Goal: Task Accomplishment & Management: Manage account settings

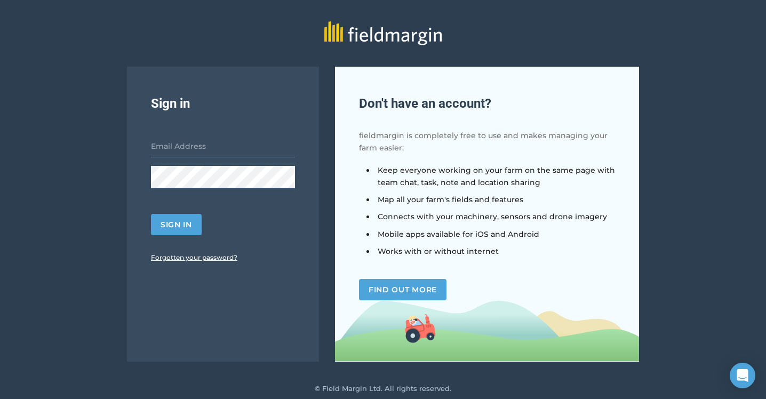
click at [198, 261] on link "Forgotten your password?" at bounding box center [194, 257] width 86 height 8
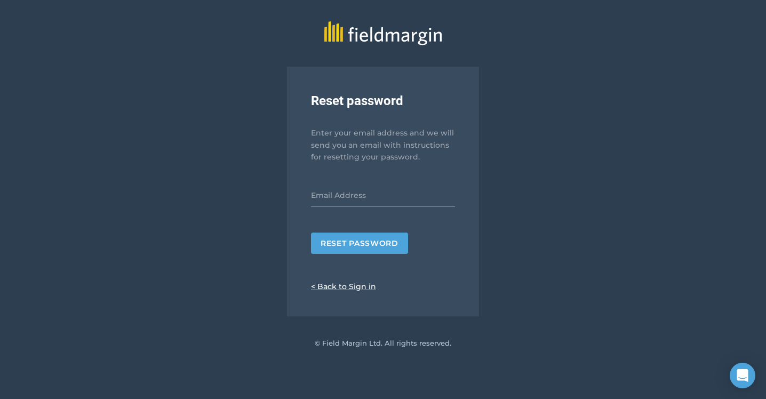
click at [329, 191] on input "email" at bounding box center [383, 195] width 144 height 22
click at [331, 241] on button "Reset password" at bounding box center [359, 242] width 97 height 21
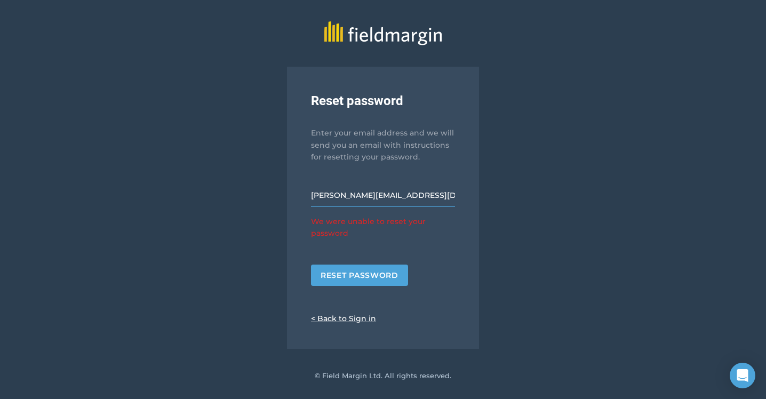
drag, startPoint x: 329, startPoint y: 196, endPoint x: 296, endPoint y: 193, distance: 32.7
click at [297, 193] on div "Reset password Enter your email address and we will send you an email with inst…" at bounding box center [383, 208] width 192 height 282
click at [351, 275] on button "Reset password" at bounding box center [359, 274] width 97 height 21
drag, startPoint x: 329, startPoint y: 197, endPoint x: 296, endPoint y: 191, distance: 33.7
click at [296, 191] on div "Reset password Enter your email address and we will send you an email with inst…" at bounding box center [383, 208] width 192 height 282
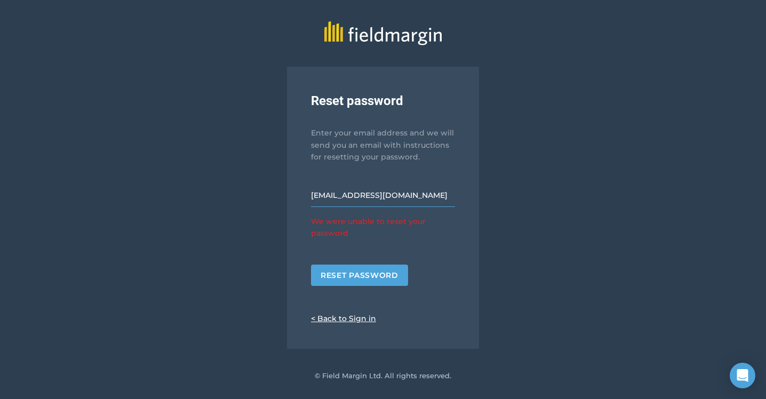
type input "bedenmanager@eatworkart.com"
click at [383, 281] on button "Reset password" at bounding box center [359, 274] width 97 height 21
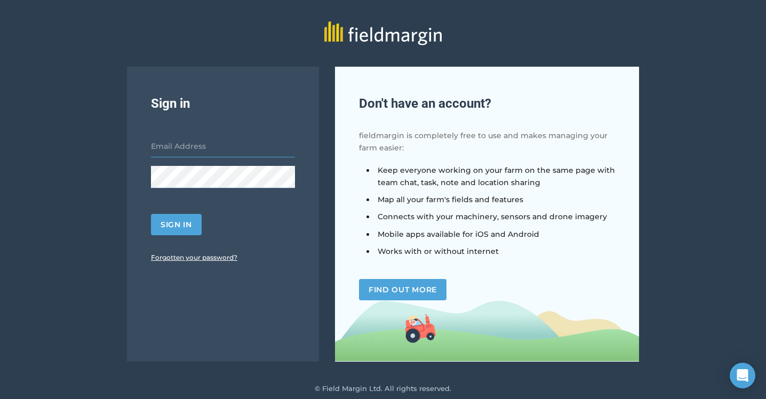
click at [245, 152] on input "email" at bounding box center [223, 146] width 144 height 22
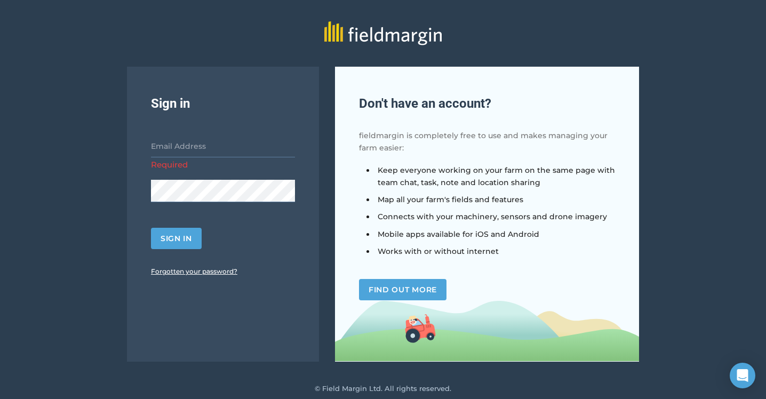
click at [203, 257] on div "Sign in Required Sign in Forgotten your password?" at bounding box center [223, 214] width 192 height 295
click at [200, 271] on link "Forgotten your password?" at bounding box center [194, 271] width 86 height 8
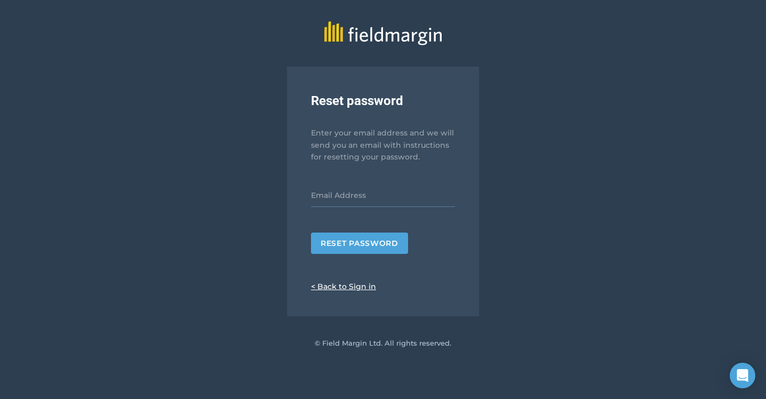
click at [358, 210] on form "Reset password" at bounding box center [383, 218] width 144 height 69
click at [359, 199] on input "email" at bounding box center [383, 195] width 144 height 22
type input "[PERSON_NAME][EMAIL_ADDRESS][DOMAIN_NAME]"
click at [360, 241] on button "Reset password" at bounding box center [359, 242] width 97 height 21
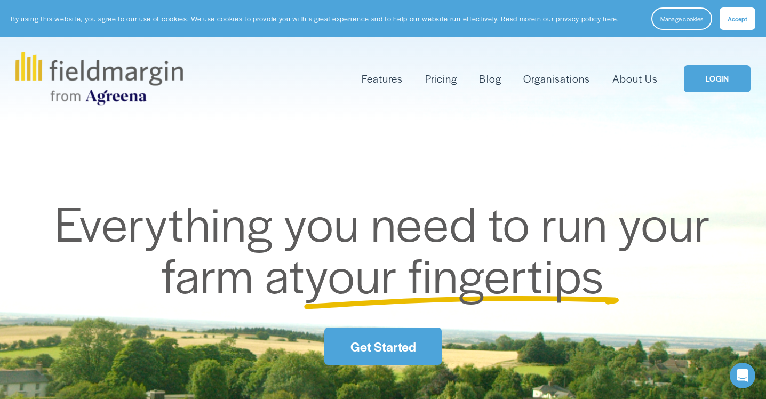
click at [710, 37] on div "Skip to Content Features Mapping" at bounding box center [383, 78] width 766 height 83
click at [710, 66] on link "LOGIN" at bounding box center [716, 78] width 67 height 27
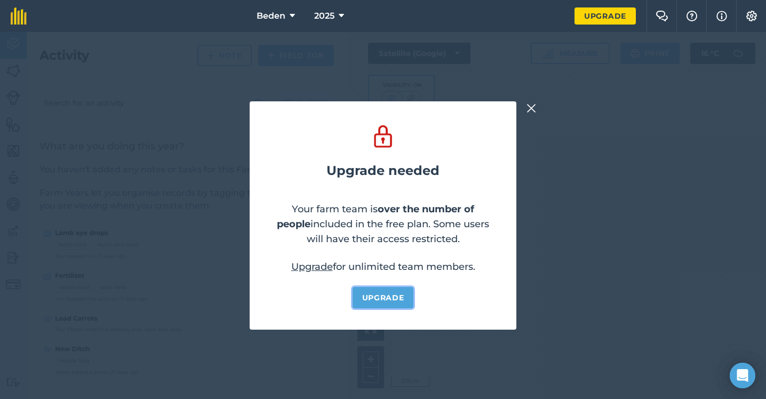
click at [397, 292] on link "Upgrade" at bounding box center [382, 297] width 61 height 21
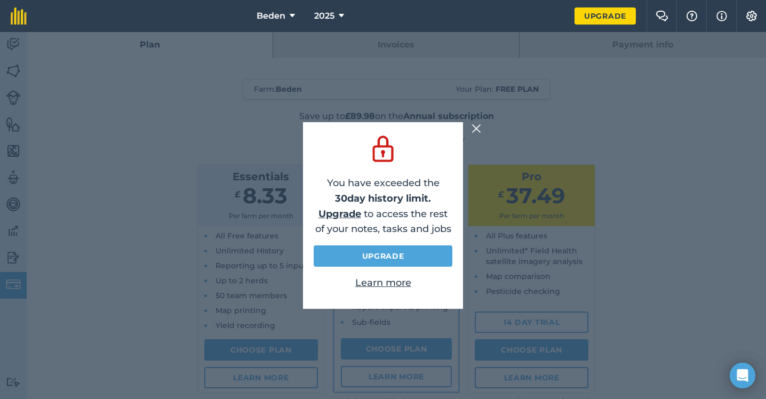
click at [474, 125] on img at bounding box center [476, 128] width 10 height 13
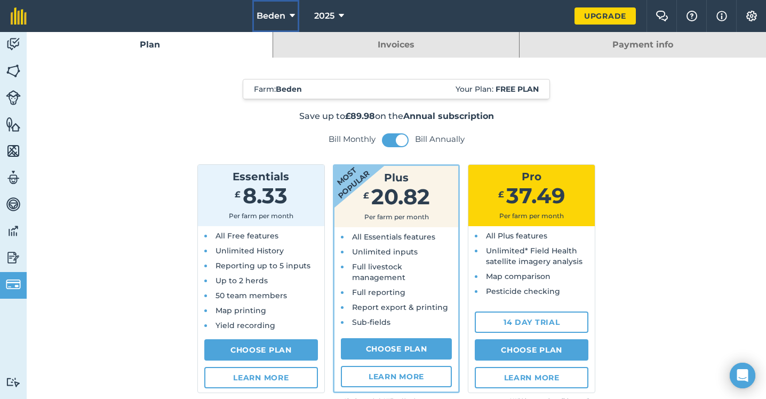
click at [281, 18] on span "Beden" at bounding box center [270, 16] width 29 height 13
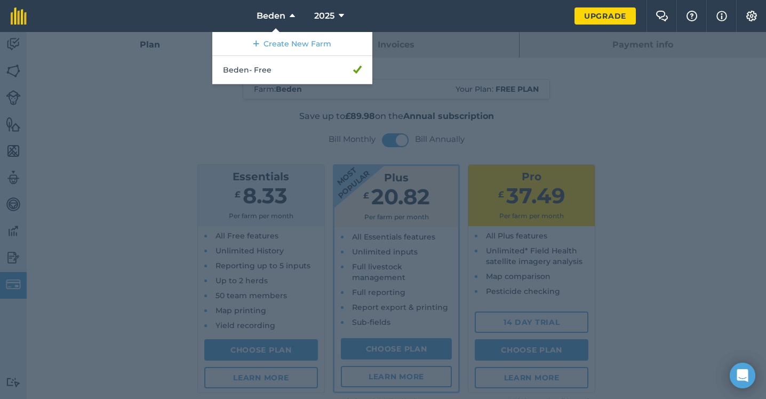
click at [128, 175] on div at bounding box center [383, 215] width 766 height 367
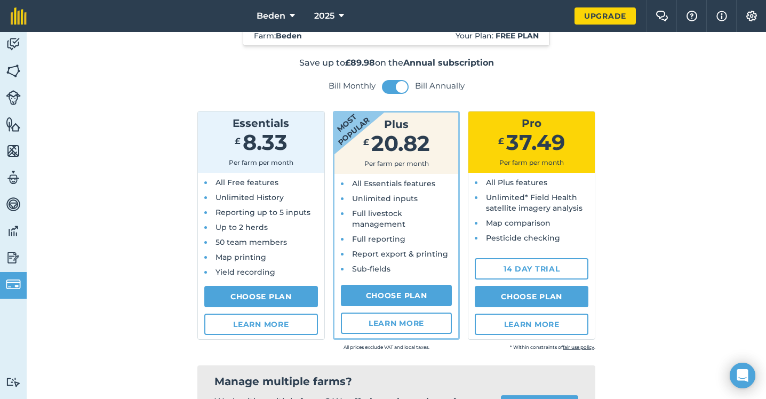
scroll to position [67, 0]
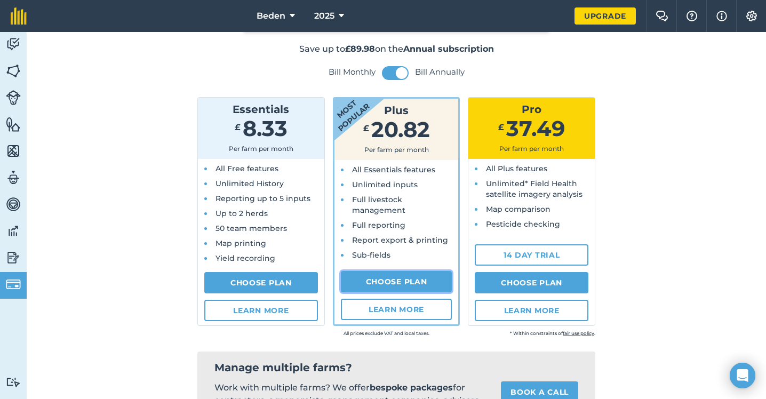
click at [406, 279] on link "Choose Plan" at bounding box center [396, 281] width 111 height 21
select select "9220acf7-288c-4cbd-b74c-53c24f79aa56"
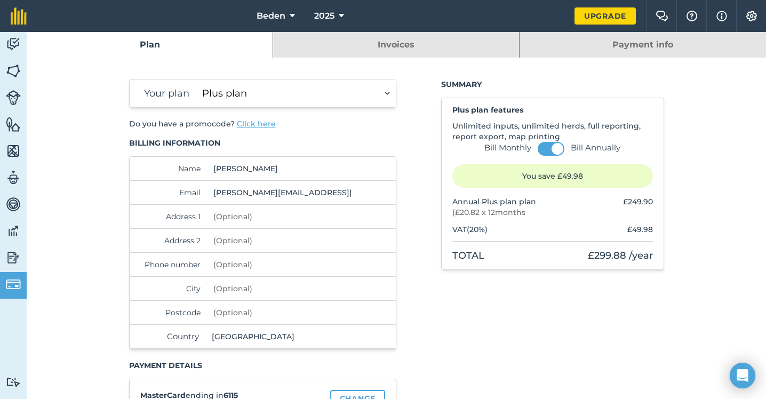
drag, startPoint x: 273, startPoint y: 171, endPoint x: 210, endPoint y: 167, distance: 63.5
click at [210, 167] on input "[PERSON_NAME]" at bounding box center [282, 168] width 146 height 23
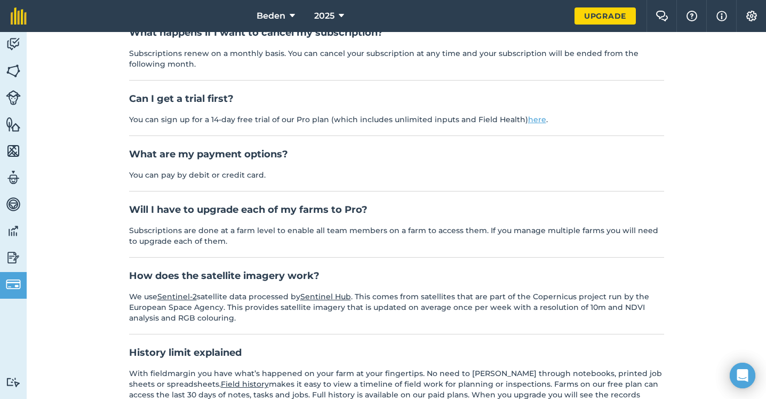
scroll to position [586, 0]
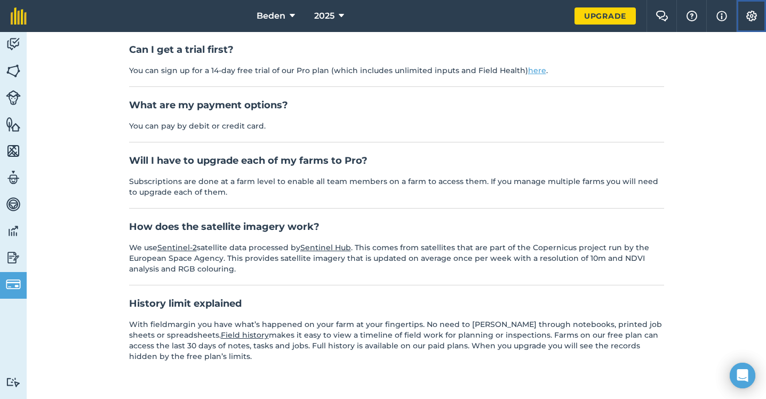
click at [752, 21] on button "Settings" at bounding box center [751, 16] width 30 height 32
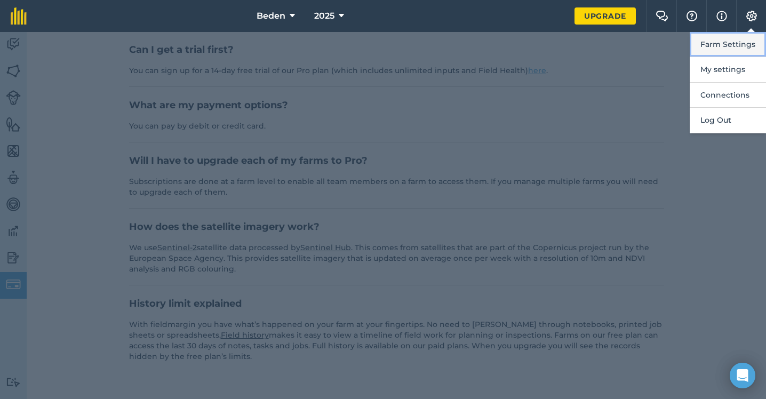
click at [736, 45] on button "Farm Settings" at bounding box center [727, 44] width 76 height 25
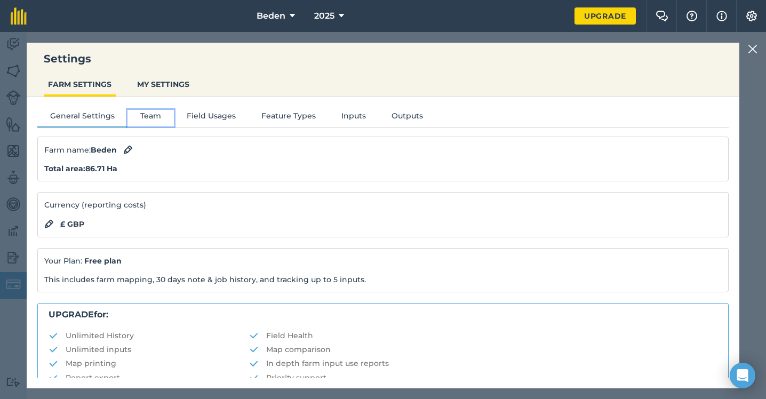
click at [148, 115] on button "Team" at bounding box center [150, 118] width 46 height 16
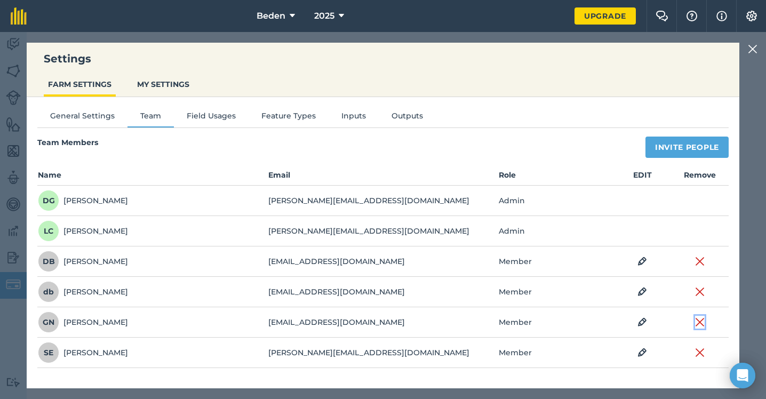
click at [699, 323] on img at bounding box center [700, 322] width 10 height 13
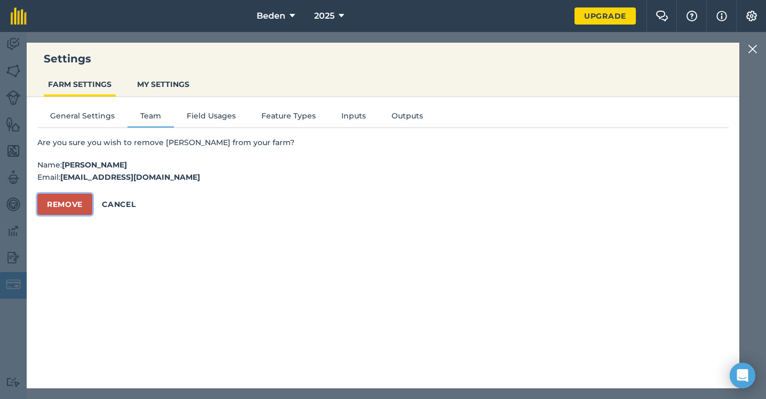
click at [78, 201] on button "Remove" at bounding box center [64, 204] width 55 height 21
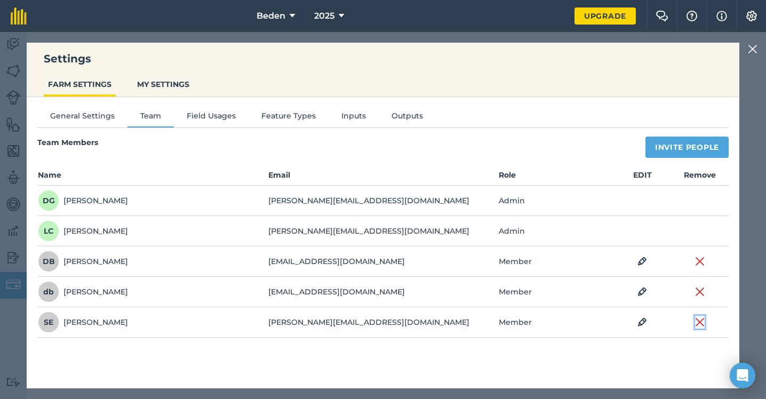
click at [700, 320] on img at bounding box center [700, 322] width 10 height 13
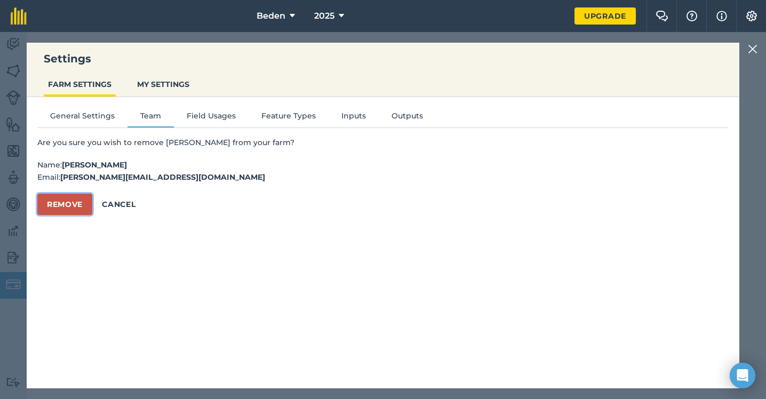
click at [72, 207] on button "Remove" at bounding box center [64, 204] width 55 height 21
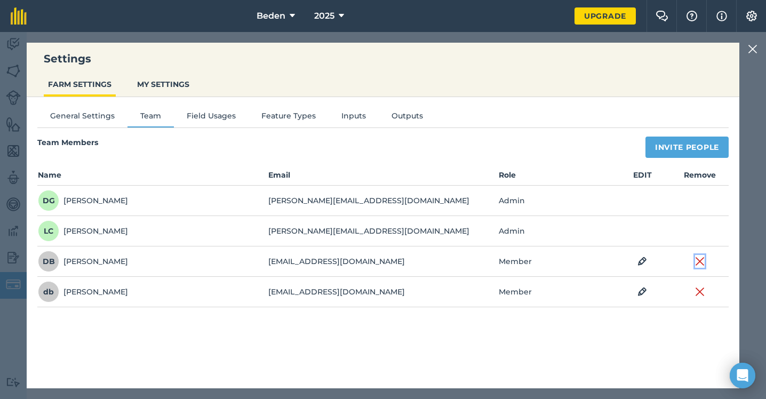
click at [702, 263] on img at bounding box center [700, 261] width 10 height 13
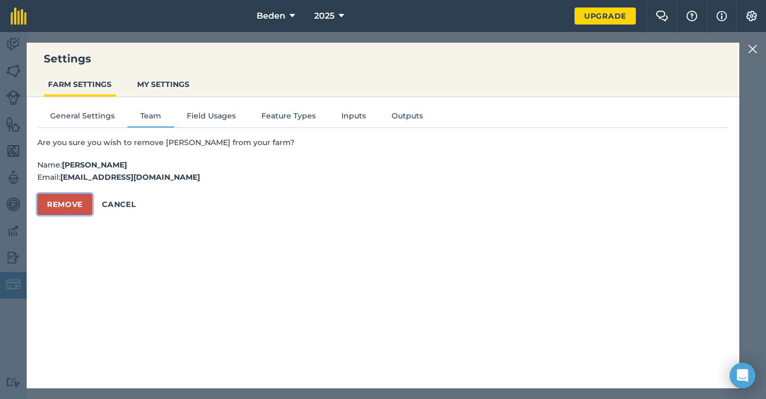
click at [59, 205] on button "Remove" at bounding box center [64, 204] width 55 height 21
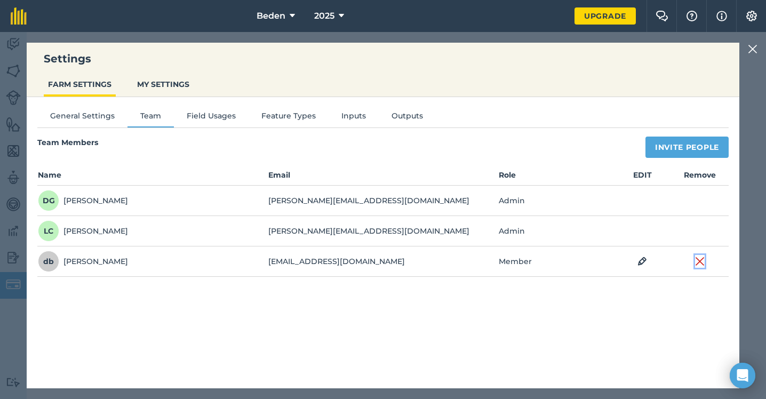
click at [697, 262] on img at bounding box center [700, 261] width 10 height 13
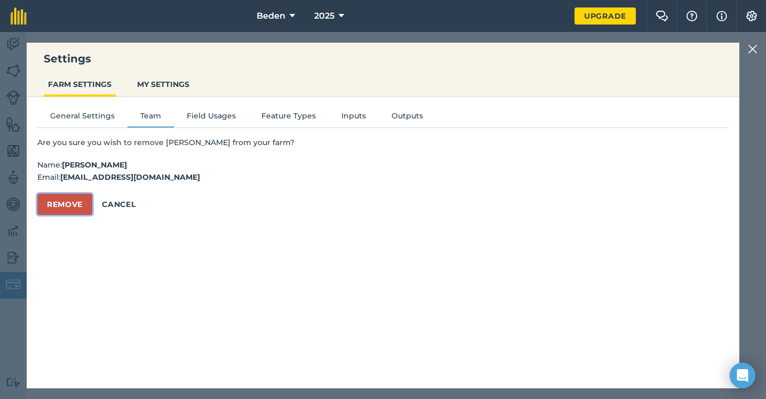
click at [72, 198] on button "Remove" at bounding box center [64, 204] width 55 height 21
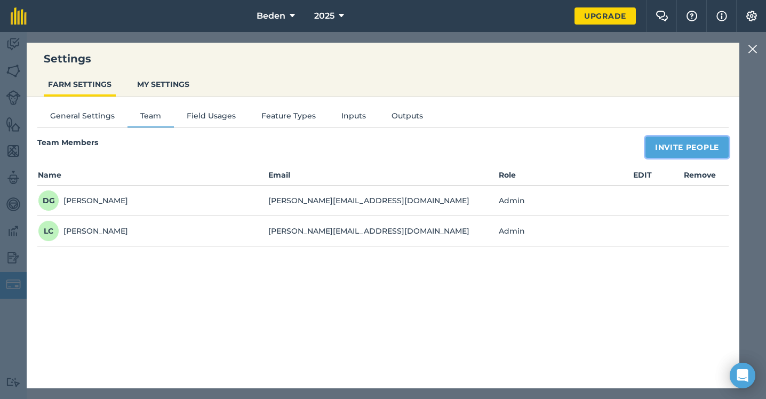
click at [694, 141] on button "Invite People" at bounding box center [686, 146] width 83 height 21
select select "MEMBER"
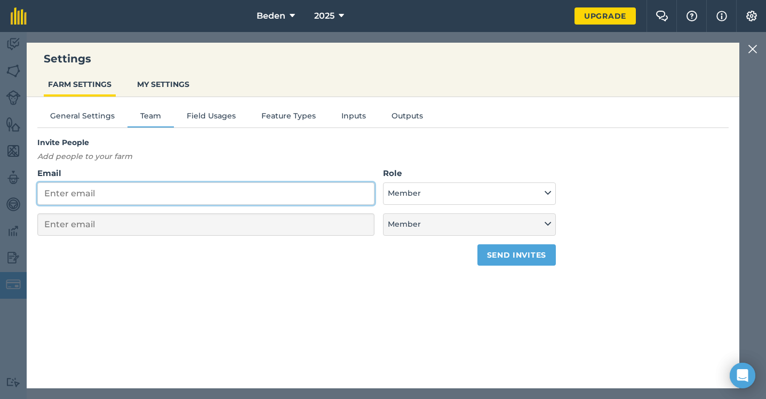
click at [115, 182] on input "Email" at bounding box center [205, 193] width 337 height 22
type input "nick@eatworkart.com"
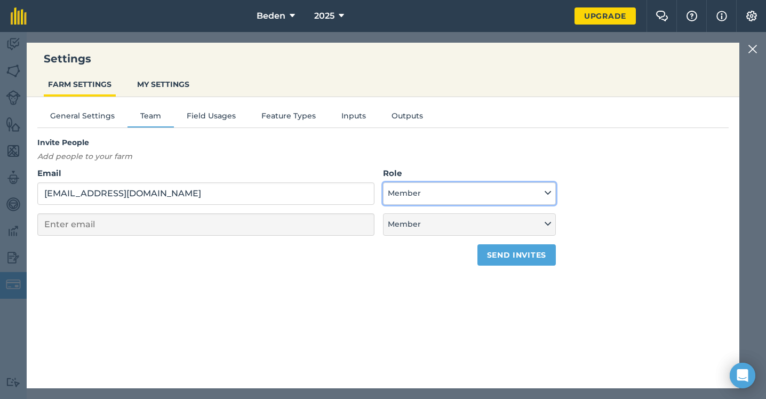
click at [422, 194] on button "Member" at bounding box center [469, 193] width 173 height 22
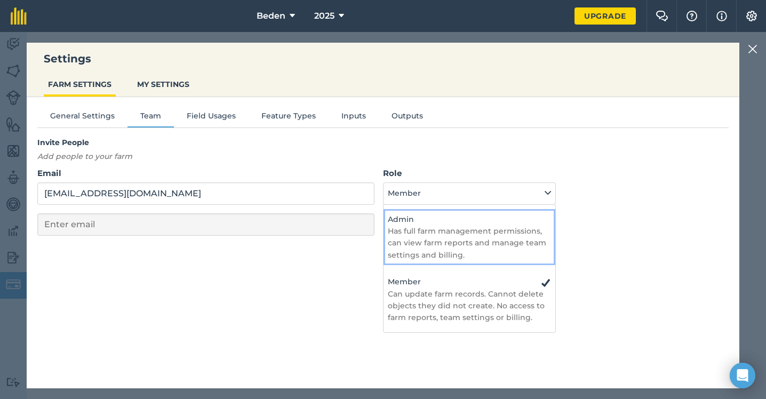
click at [435, 235] on p "Has full farm management permissions, can view farm reports and manage team set…" at bounding box center [469, 243] width 163 height 36
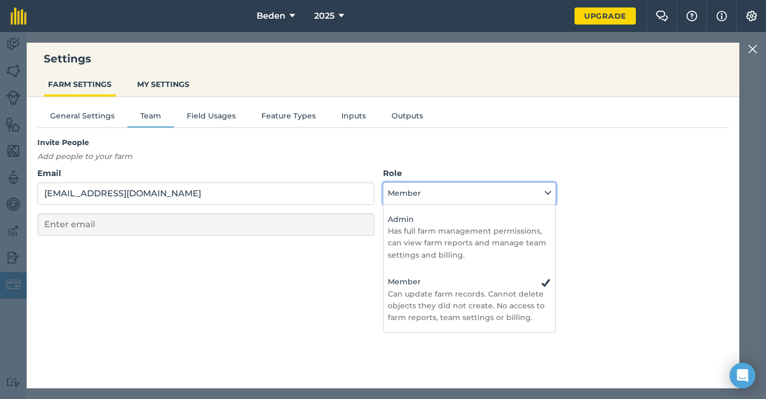
select select "ADMIN"
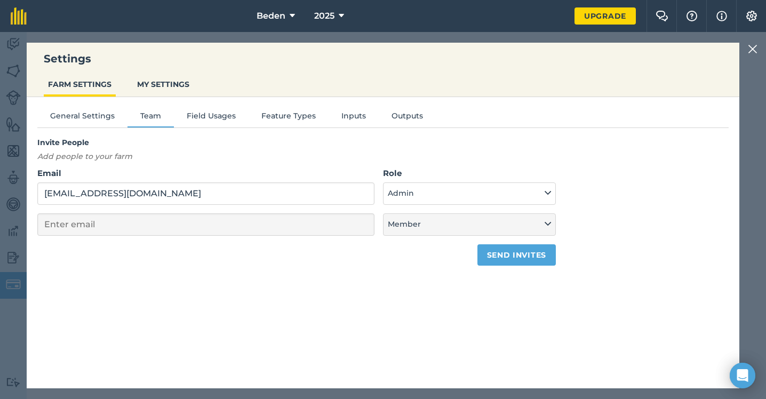
click at [211, 210] on form "Email nick@eatworkart.com Role Admin - Has full farm management permissions, ca…" at bounding box center [296, 216] width 518 height 99
click at [510, 260] on button "Send invites" at bounding box center [516, 254] width 78 height 21
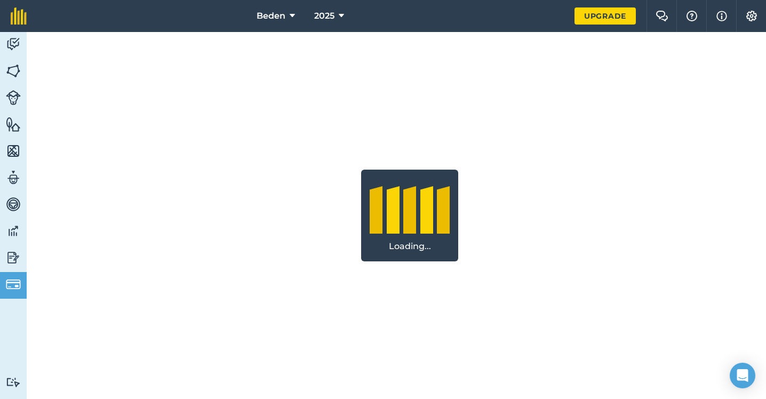
select select "9220acf7-288c-4cbd-b74c-53c24f79aa56"
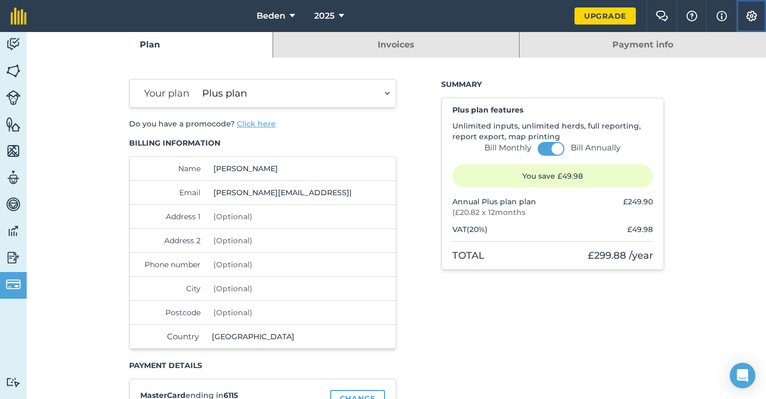
click at [751, 12] on img at bounding box center [751, 16] width 13 height 11
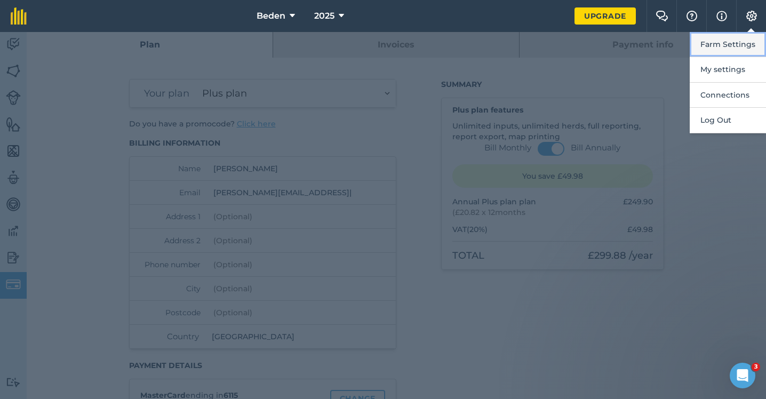
click at [714, 47] on button "Farm Settings" at bounding box center [727, 44] width 76 height 25
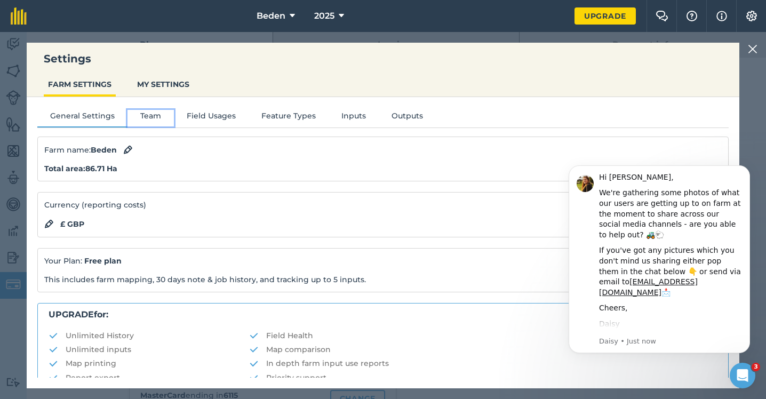
click at [151, 118] on button "Team" at bounding box center [150, 118] width 46 height 16
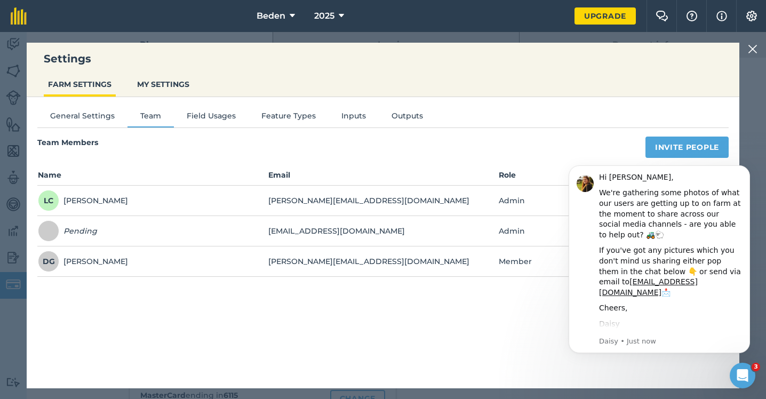
click at [501, 333] on div "General Settings Team Field Usages Feature Types Inputs Outputs Team Members In…" at bounding box center [383, 237] width 712 height 280
click at [748, 168] on icon "Dismiss notification" at bounding box center [747, 168] width 6 height 6
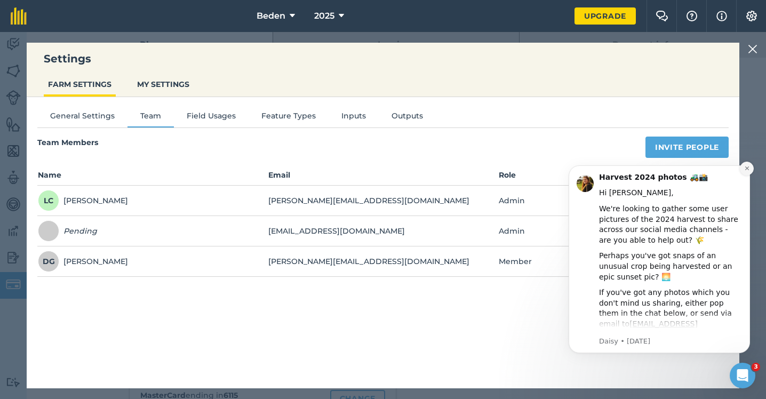
click at [750, 170] on button "Dismiss notification" at bounding box center [746, 169] width 14 height 14
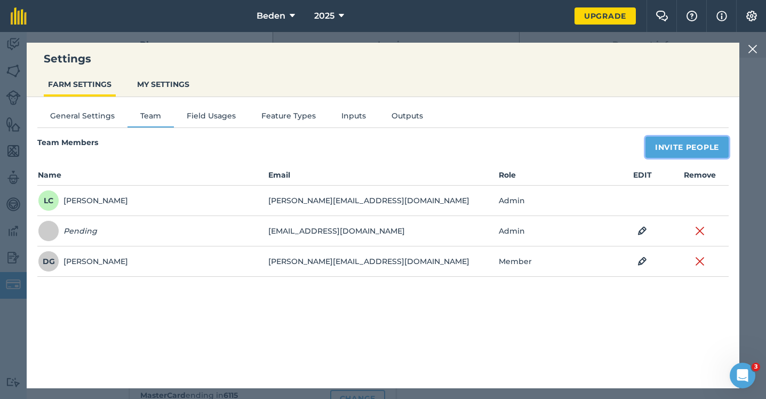
click at [674, 143] on button "Invite People" at bounding box center [686, 146] width 83 height 21
select select "MEMBER"
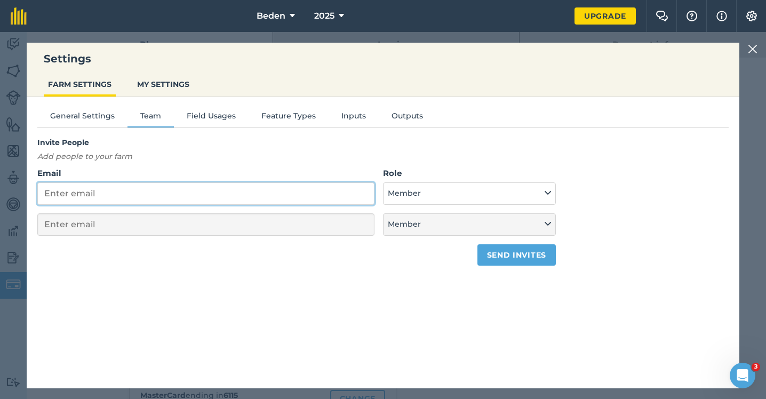
click at [341, 187] on input "Email" at bounding box center [205, 193] width 337 height 22
type input "[PERSON_NAME][EMAIL_ADDRESS][DOMAIN_NAME]"
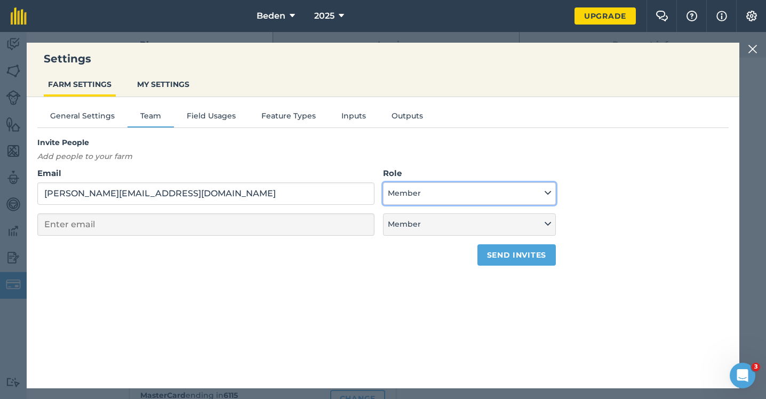
click at [504, 195] on button "Member" at bounding box center [469, 193] width 173 height 22
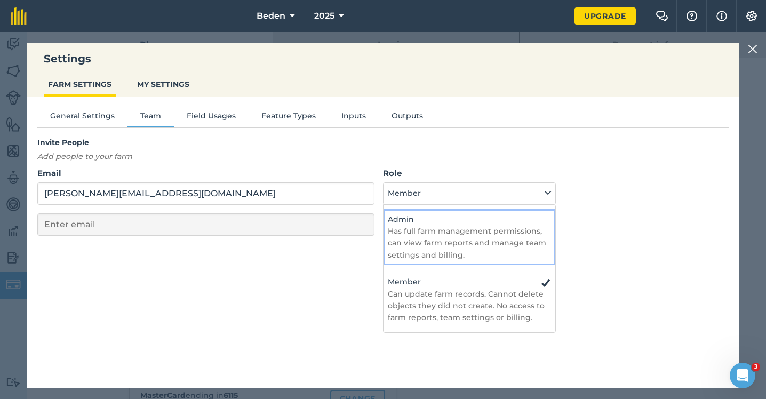
click at [474, 230] on p "Has full farm management permissions, can view farm reports and manage team set…" at bounding box center [469, 243] width 163 height 36
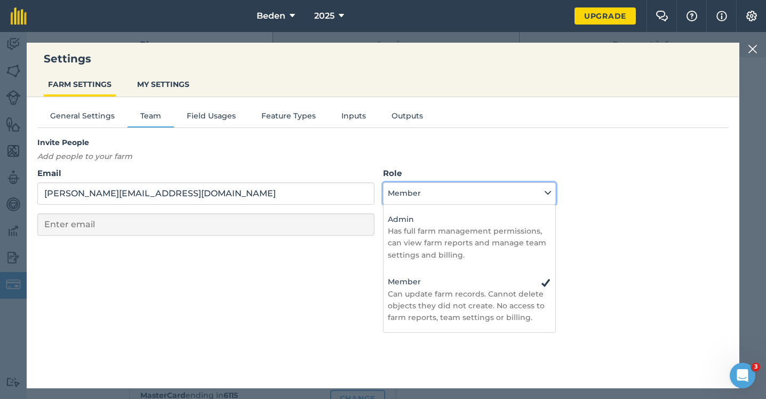
select select "ADMIN"
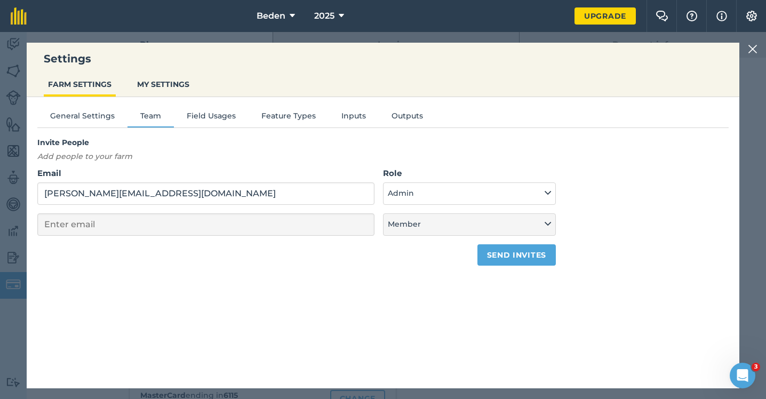
click at [506, 265] on div "General Settings Team Field Usages Feature Types Inputs Outputs Invite People A…" at bounding box center [383, 237] width 712 height 280
click at [512, 254] on button "Send invites" at bounding box center [516, 254] width 78 height 21
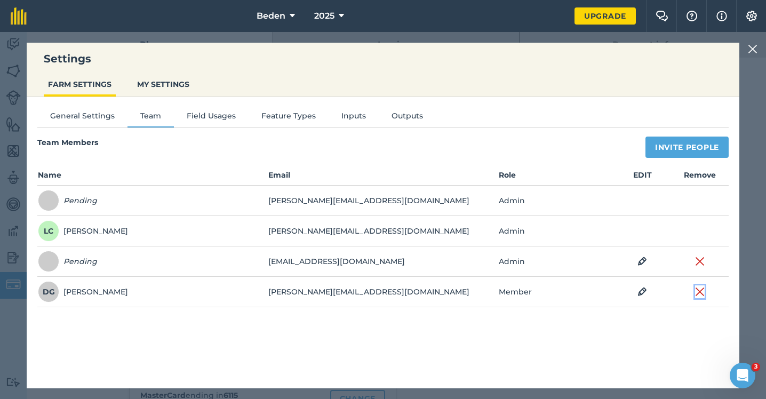
click at [700, 291] on img at bounding box center [700, 291] width 10 height 13
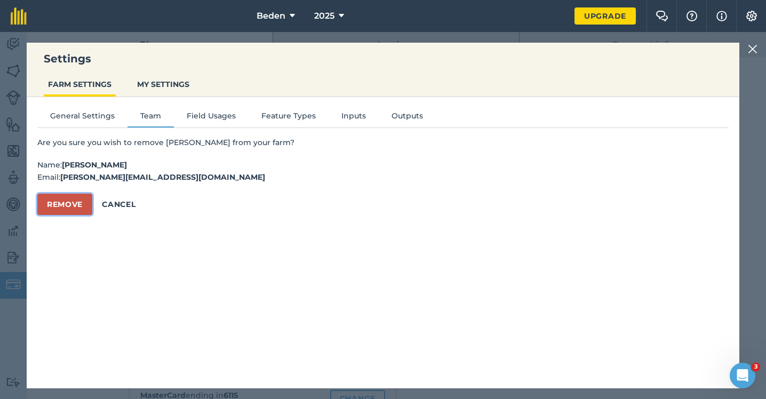
click at [85, 205] on button "Remove" at bounding box center [64, 204] width 55 height 21
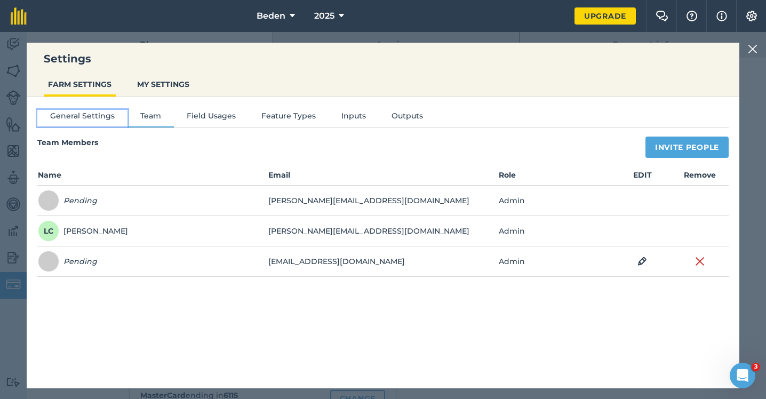
click at [100, 116] on button "General Settings" at bounding box center [82, 118] width 90 height 16
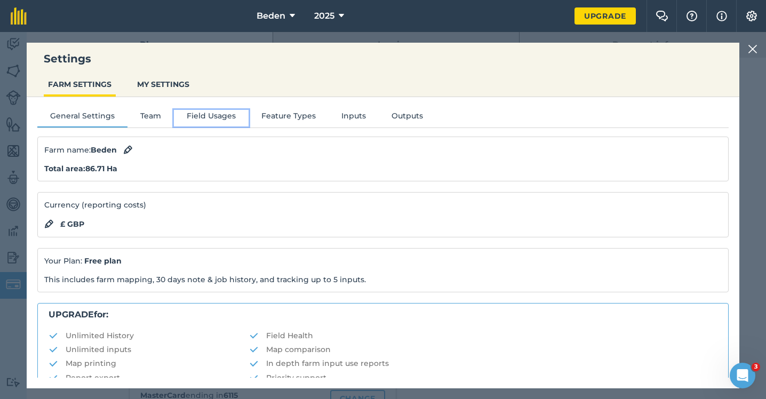
click at [231, 114] on button "Field Usages" at bounding box center [211, 118] width 75 height 16
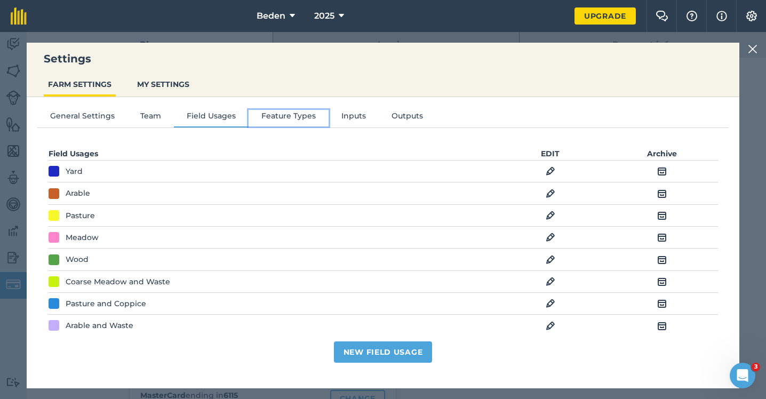
click at [303, 114] on button "Feature Types" at bounding box center [288, 118] width 80 height 16
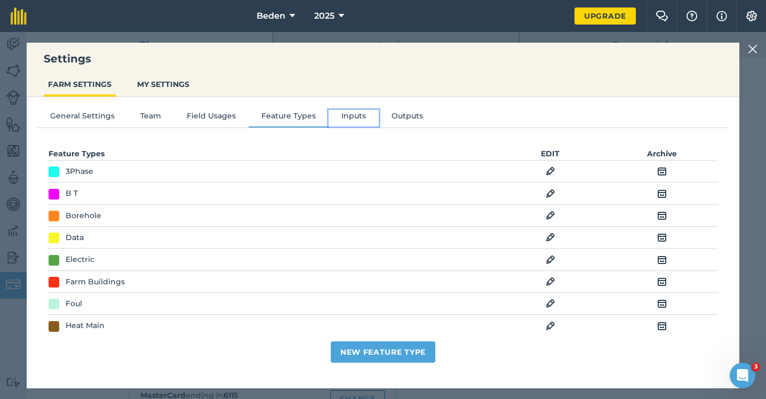
click at [361, 114] on button "Inputs" at bounding box center [353, 118] width 50 height 16
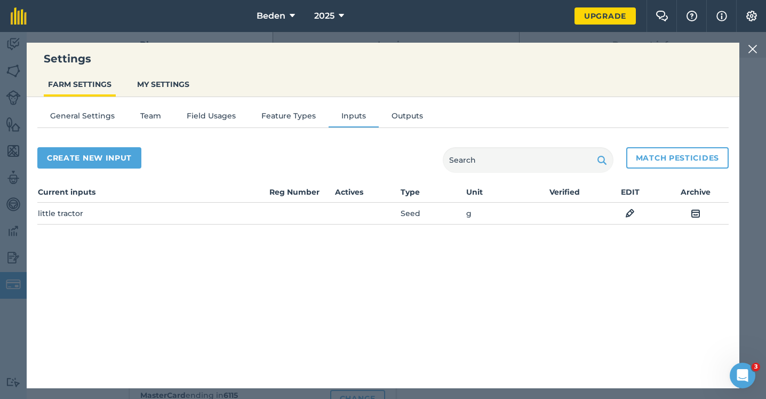
click at [751, 52] on img at bounding box center [752, 49] width 10 height 13
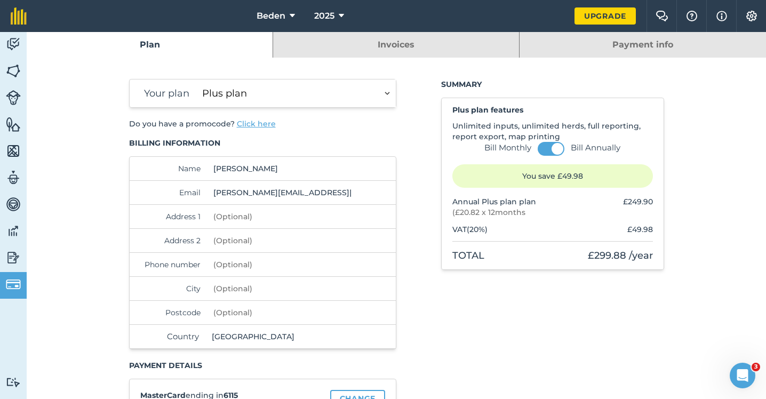
drag, startPoint x: 273, startPoint y: 171, endPoint x: 195, endPoint y: 159, distance: 78.8
click at [196, 159] on div "Name Laura Cornick" at bounding box center [263, 169] width 267 height 24
type input "Leo Lawson O'Neil"
click at [229, 192] on input "laura@eatworkart.com" at bounding box center [282, 192] width 146 height 23
drag, startPoint x: 231, startPoint y: 192, endPoint x: 205, endPoint y: 189, distance: 26.8
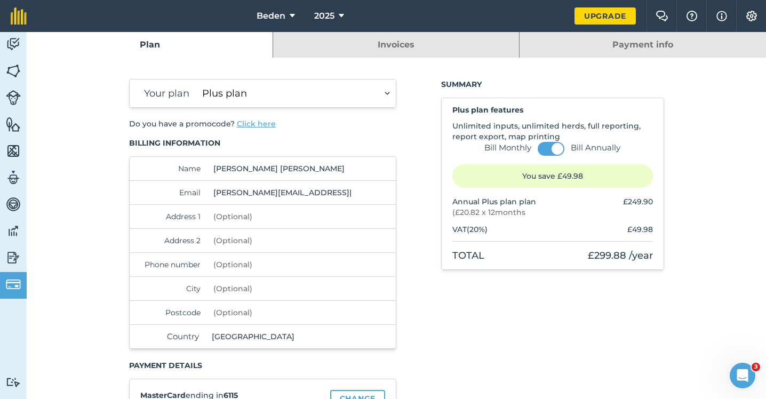
click at [205, 189] on div "Email laura@eatworkart.com" at bounding box center [263, 193] width 267 height 24
type input "kate@eatworkart.com"
click at [240, 220] on input "Address 1" at bounding box center [282, 216] width 146 height 23
type input "Heckwood Farm"
click at [257, 242] on input "Address 2" at bounding box center [282, 240] width 146 height 23
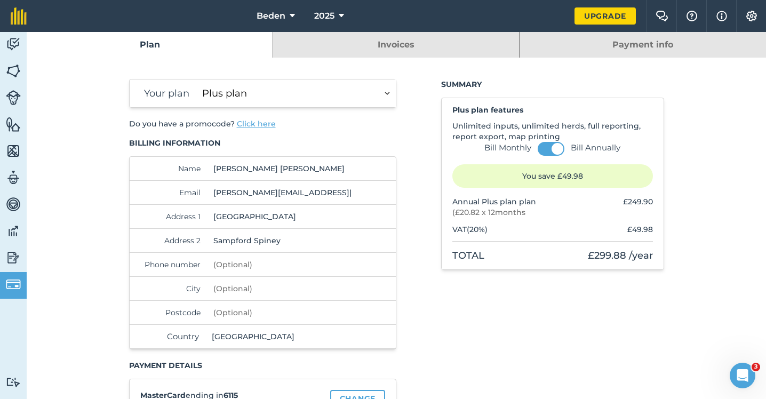
type input "Sampford Spiney"
click at [251, 268] on input "Phone number" at bounding box center [282, 264] width 146 height 23
type input "07817661186"
click at [251, 293] on input "City" at bounding box center [282, 288] width 146 height 23
type input "Yelverton"
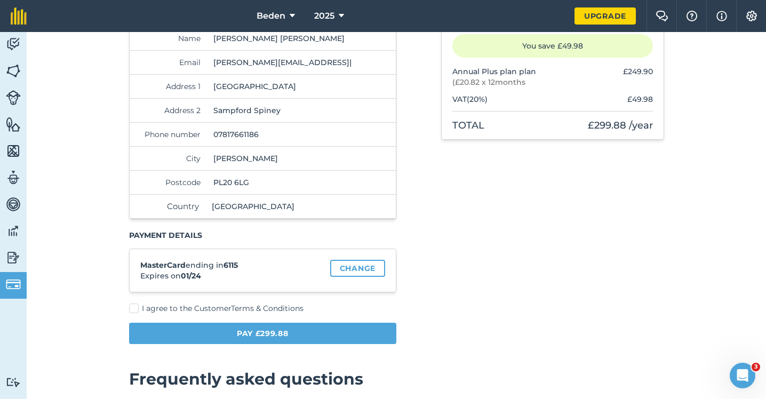
scroll to position [132, 0]
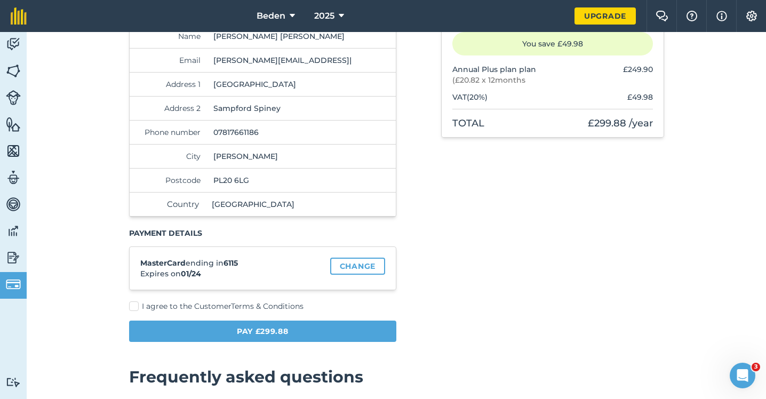
type input "PL20 6LG"
click at [343, 268] on link "Change" at bounding box center [357, 265] width 55 height 17
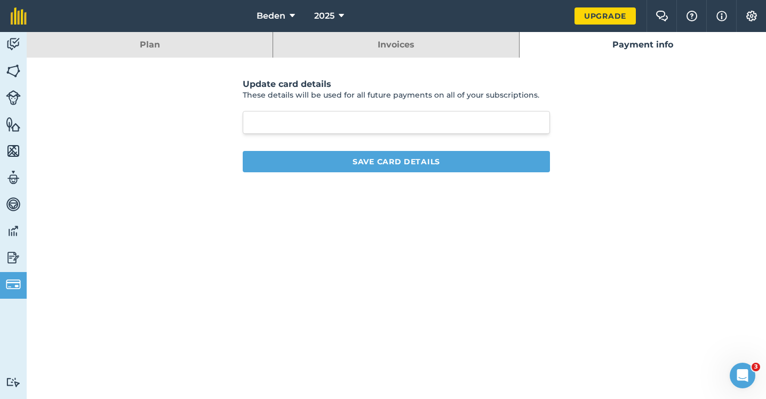
click at [402, 114] on div at bounding box center [396, 122] width 307 height 23
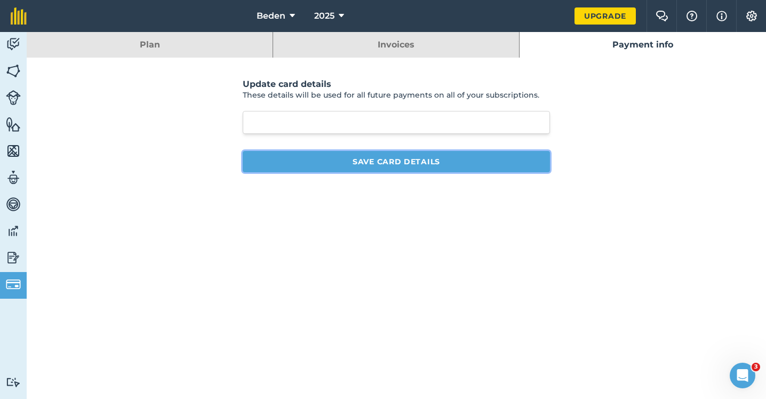
click at [413, 161] on button "Save card details" at bounding box center [396, 161] width 307 height 21
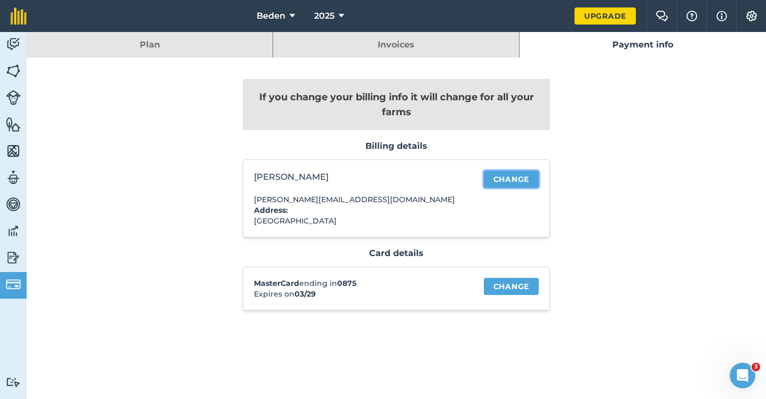
click at [493, 181] on link "Change" at bounding box center [511, 179] width 55 height 17
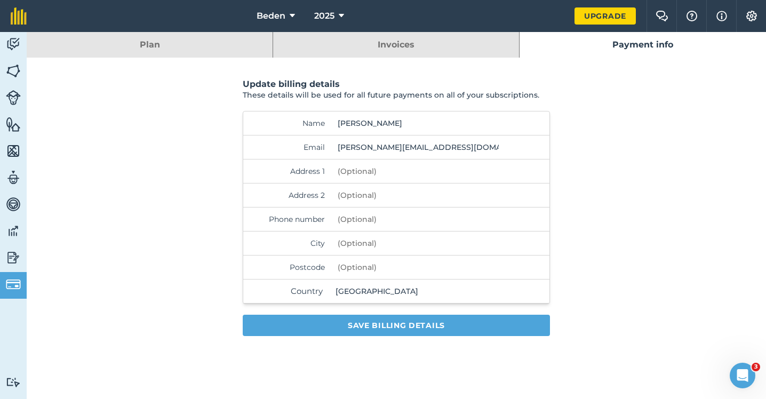
drag, startPoint x: 420, startPoint y: 121, endPoint x: 332, endPoint y: 114, distance: 88.3
click at [333, 114] on input "Laura Cornick" at bounding box center [418, 122] width 170 height 23
type input "Leo Lawson O'Neil"
drag, startPoint x: 355, startPoint y: 147, endPoint x: 322, endPoint y: 144, distance: 32.6
click at [323, 144] on div "Email laura@eatworkart.com" at bounding box center [396, 147] width 306 height 24
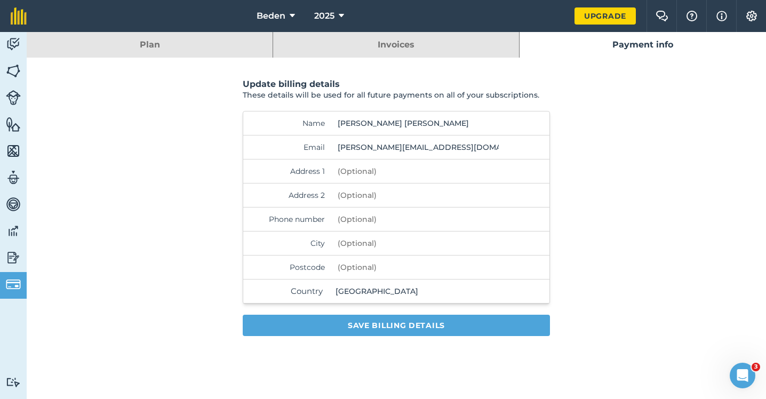
type input "kate@eatworkart.com"
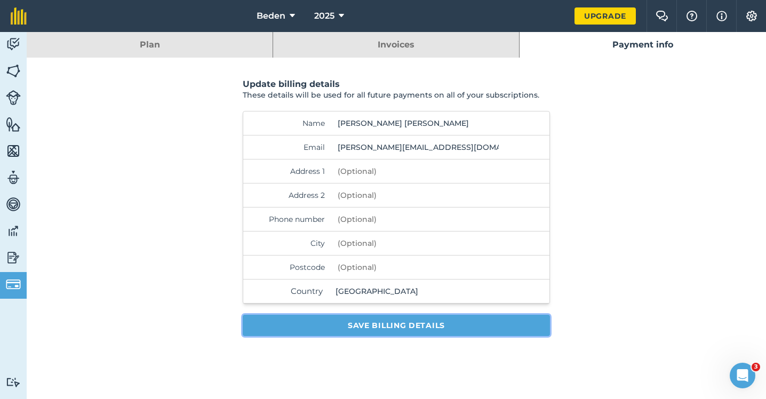
click at [378, 326] on button "Save billing details" at bounding box center [396, 325] width 307 height 21
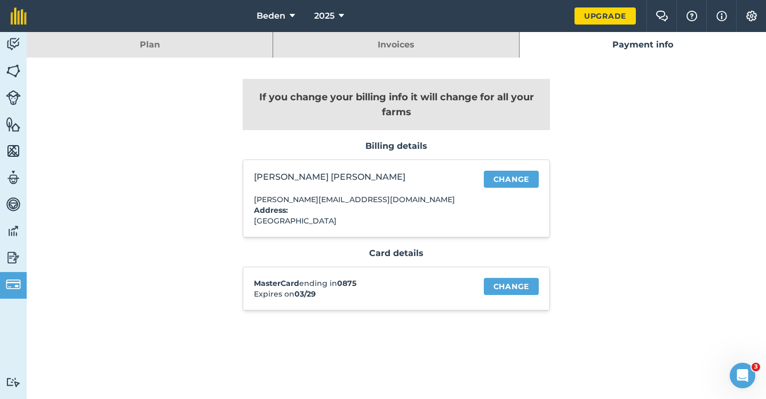
click at [365, 43] on link "Invoices" at bounding box center [396, 45] width 246 height 26
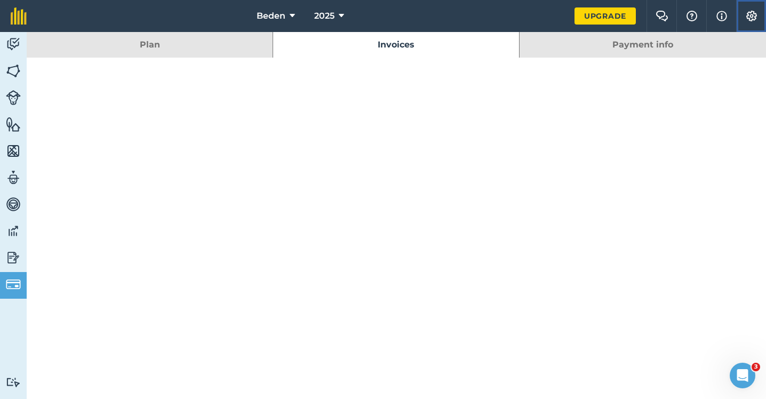
click at [745, 16] on img at bounding box center [751, 16] width 13 height 11
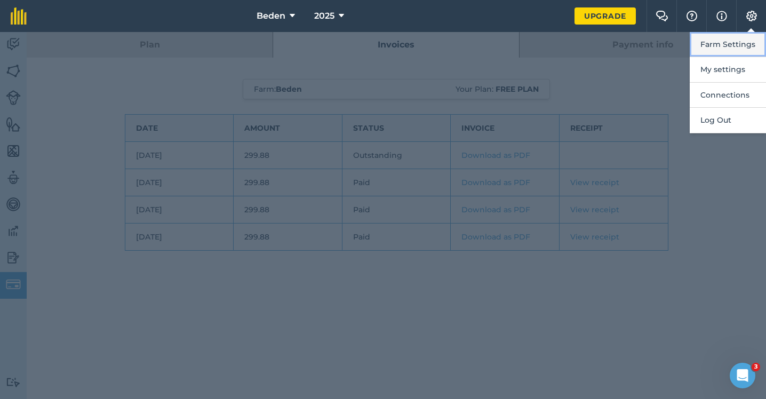
click at [716, 49] on button "Farm Settings" at bounding box center [727, 44] width 76 height 25
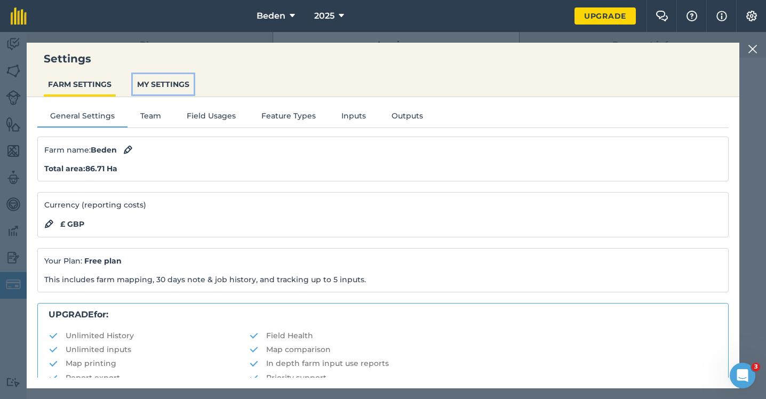
click at [179, 86] on button "MY SETTINGS" at bounding box center [163, 84] width 61 height 20
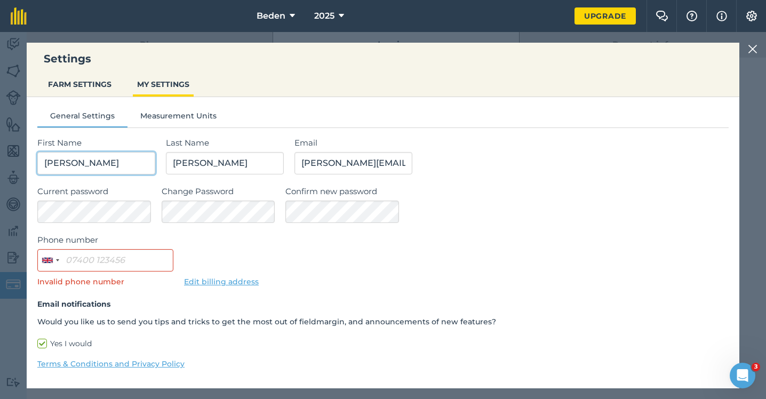
drag, startPoint x: 82, startPoint y: 166, endPoint x: 29, endPoint y: 157, distance: 54.0
click at [29, 159] on div "General Settings Measurement Units First Name Laura Last Name Cornick Email lau…" at bounding box center [383, 250] width 712 height 307
type input "Kate"
type input "Pierce"
drag, startPoint x: 312, startPoint y: 166, endPoint x: 274, endPoint y: 163, distance: 38.6
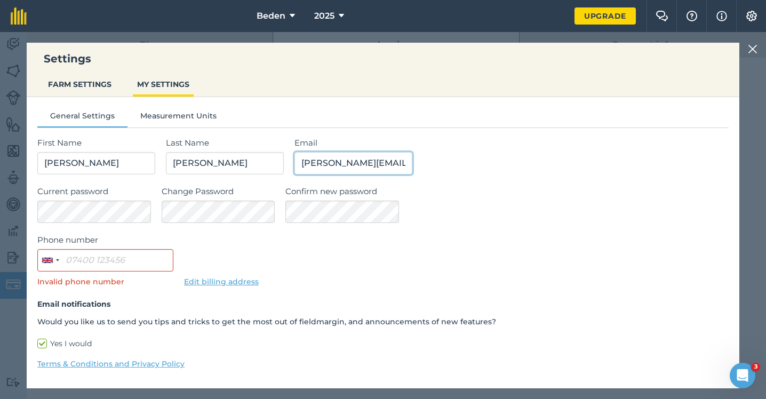
click at [276, 163] on div "First Name Kate Last Name Pierce Email laura@eatworkart.com" at bounding box center [382, 155] width 691 height 38
type input "kate@eatworkart.com"
click at [130, 229] on form "First Name Kate Last Name Pierce Email kate@eatworkart.com Current password Cha…" at bounding box center [382, 267] width 691 height 263
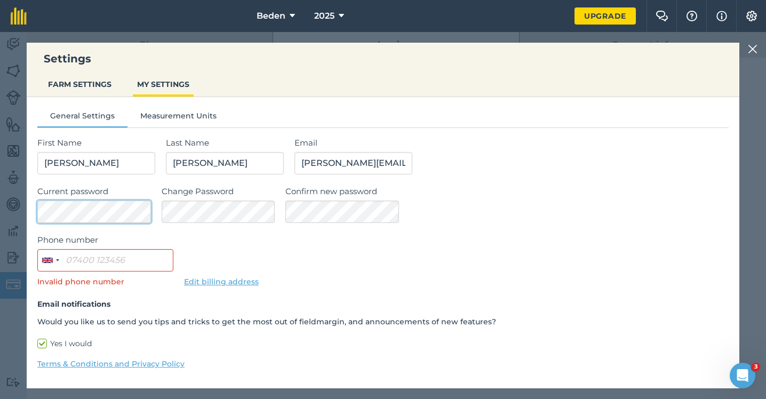
scroll to position [26, 0]
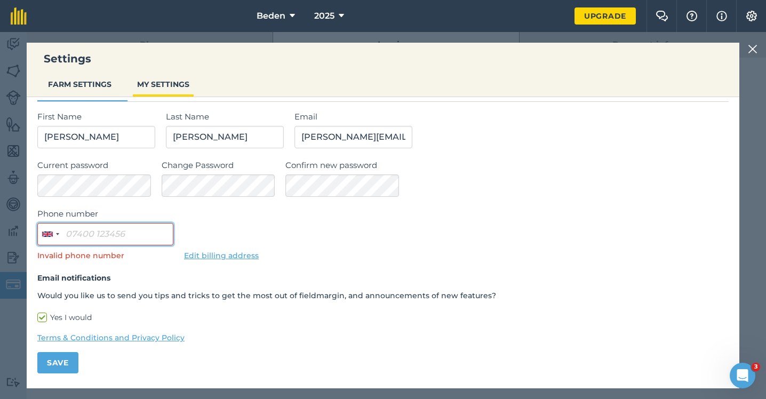
click at [113, 231] on input "Phone number" at bounding box center [105, 234] width 136 height 22
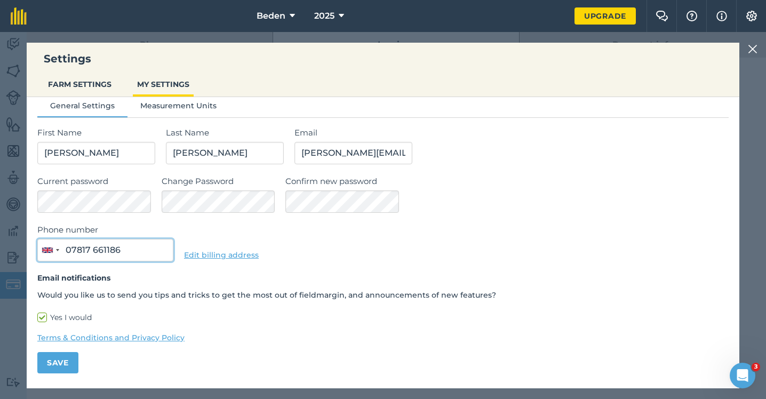
scroll to position [10, 0]
type input "07817 661186"
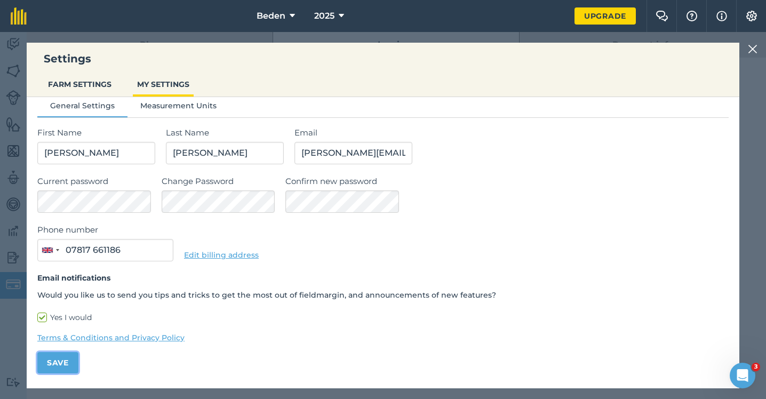
click at [62, 370] on button "Save" at bounding box center [57, 362] width 41 height 21
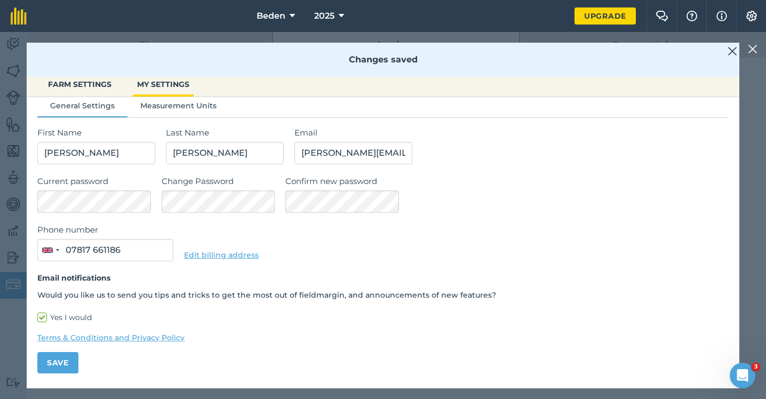
click at [44, 317] on label "Yes I would" at bounding box center [382, 317] width 691 height 11
click at [44, 322] on input "Yes I would" at bounding box center [40, 325] width 7 height 7
checkbox input "false"
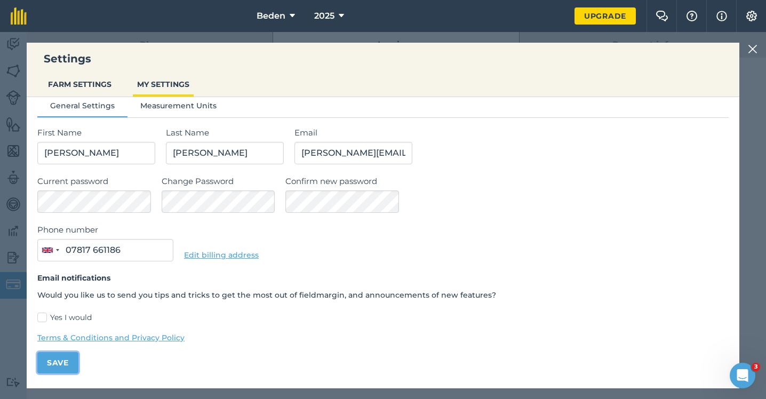
click at [64, 363] on button "Save" at bounding box center [57, 362] width 41 height 21
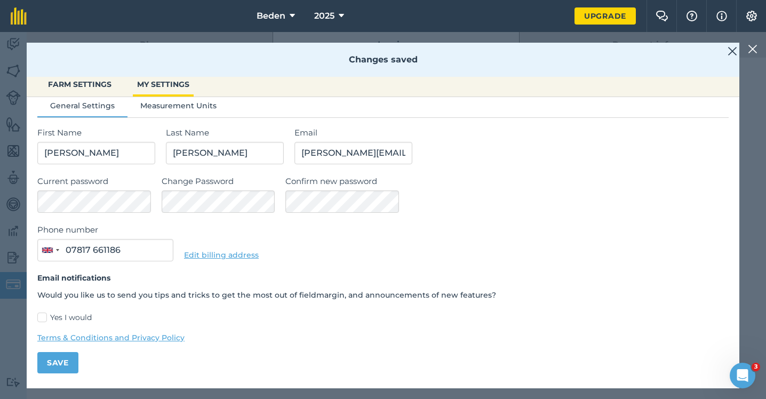
scroll to position [0, 0]
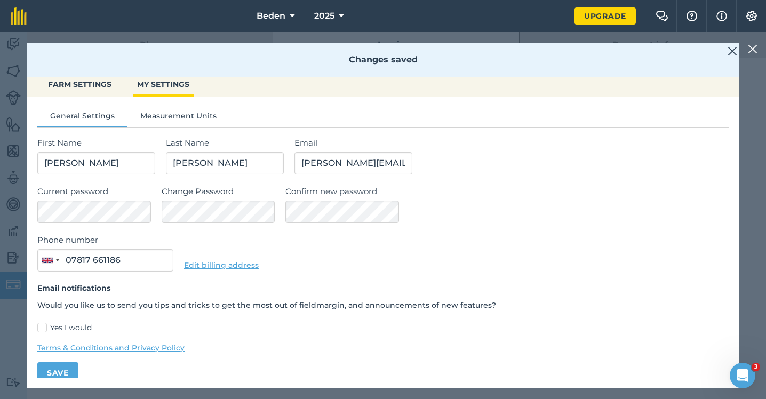
click at [753, 49] on img at bounding box center [752, 49] width 10 height 13
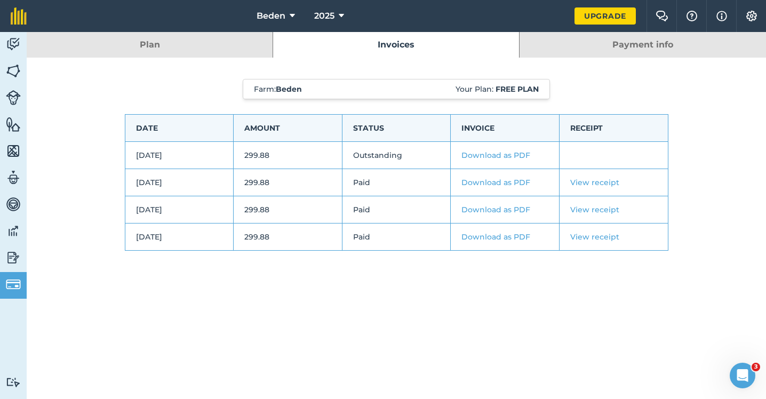
click at [159, 47] on link "Plan" at bounding box center [150, 45] width 246 height 26
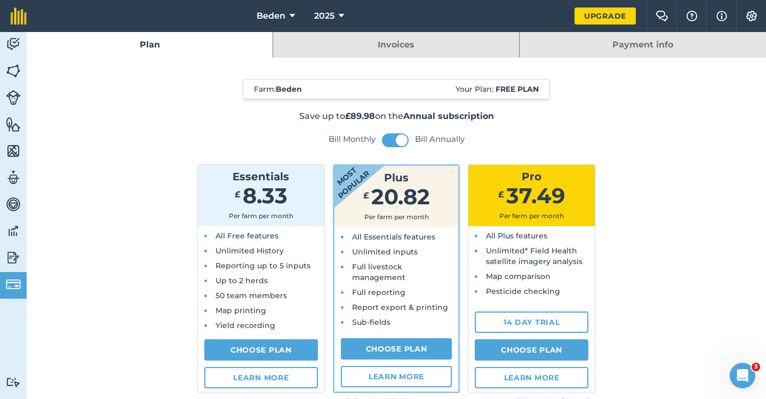
click at [623, 50] on link "Payment info" at bounding box center [642, 45] width 246 height 26
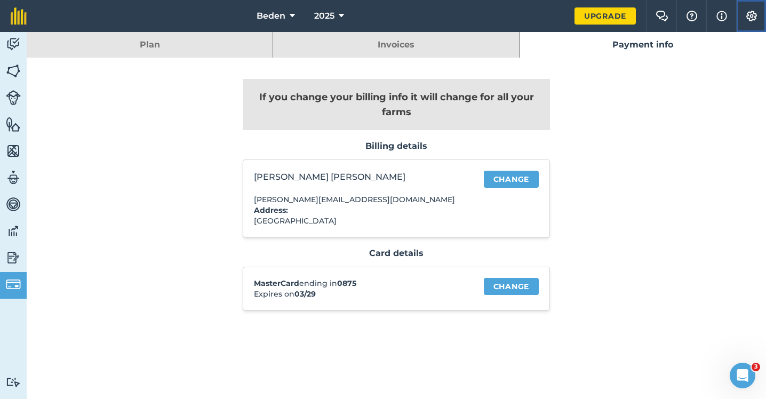
click at [751, 17] on img at bounding box center [751, 16] width 13 height 11
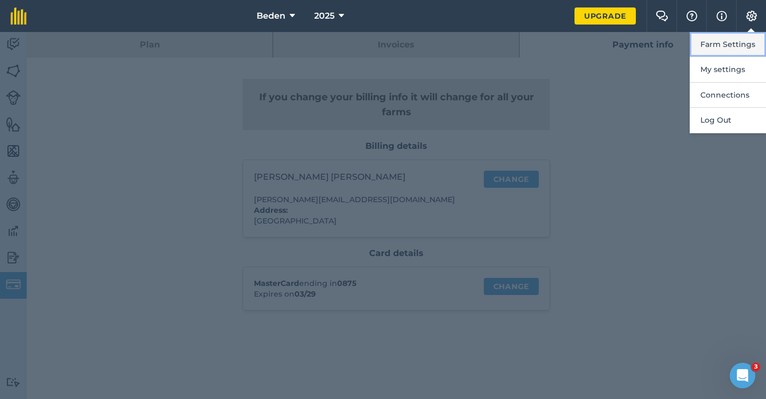
click at [712, 39] on button "Farm Settings" at bounding box center [727, 44] width 76 height 25
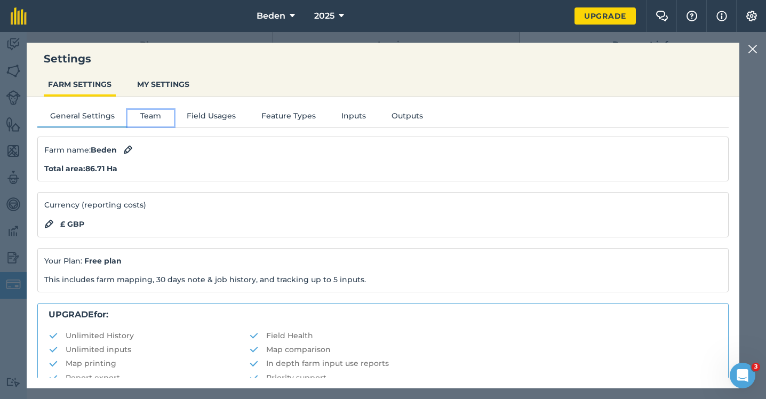
click at [148, 115] on button "Team" at bounding box center [150, 118] width 46 height 16
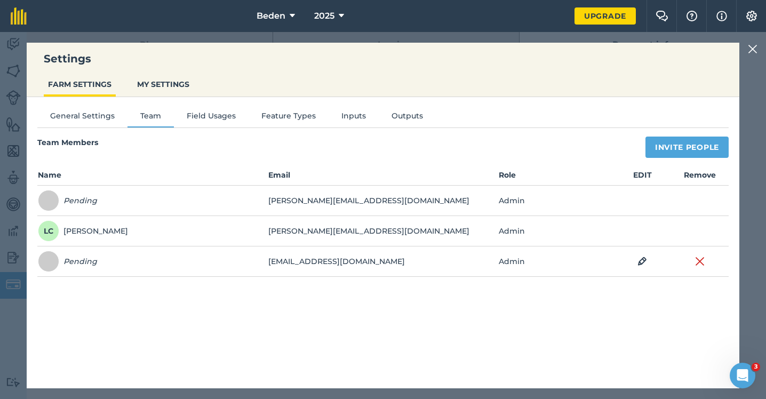
click at [752, 50] on img at bounding box center [752, 49] width 10 height 13
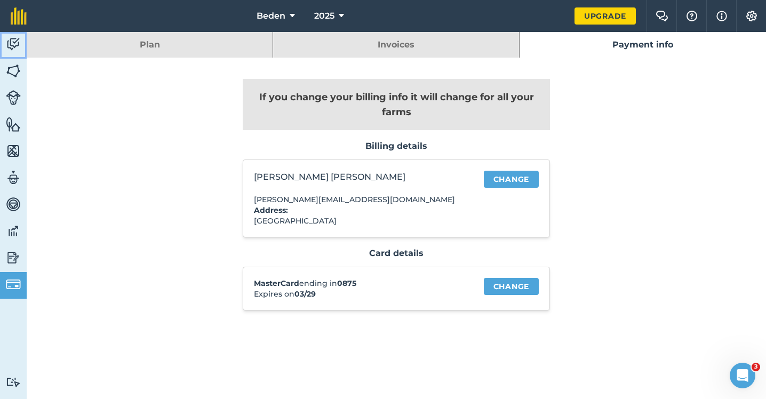
click at [16, 37] on img at bounding box center [13, 44] width 15 height 16
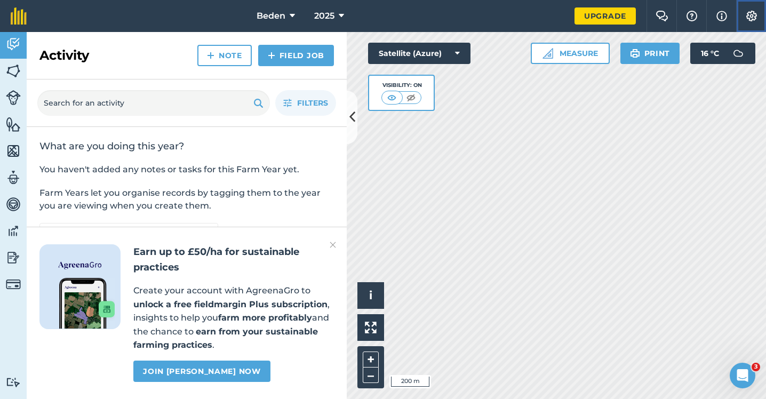
click at [755, 20] on img at bounding box center [751, 16] width 13 height 11
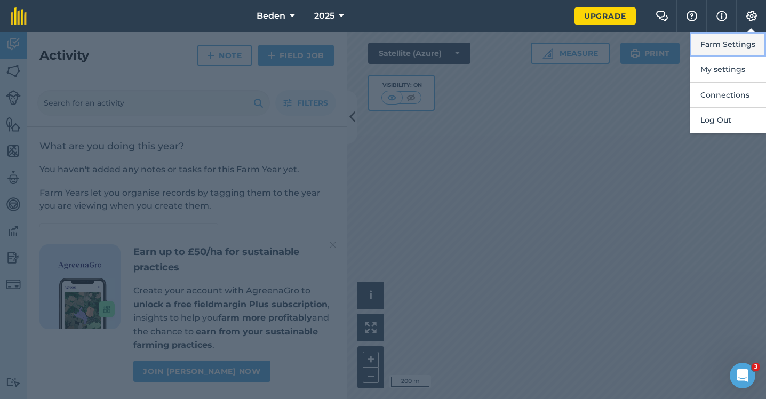
click at [737, 42] on button "Farm Settings" at bounding box center [727, 44] width 76 height 25
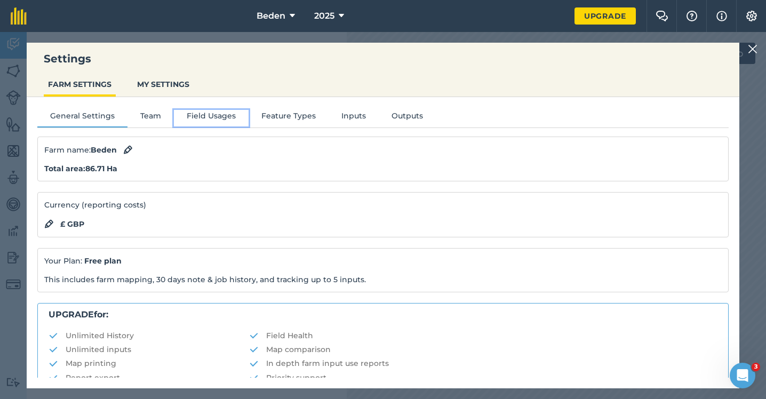
click at [192, 116] on button "Field Usages" at bounding box center [211, 118] width 75 height 16
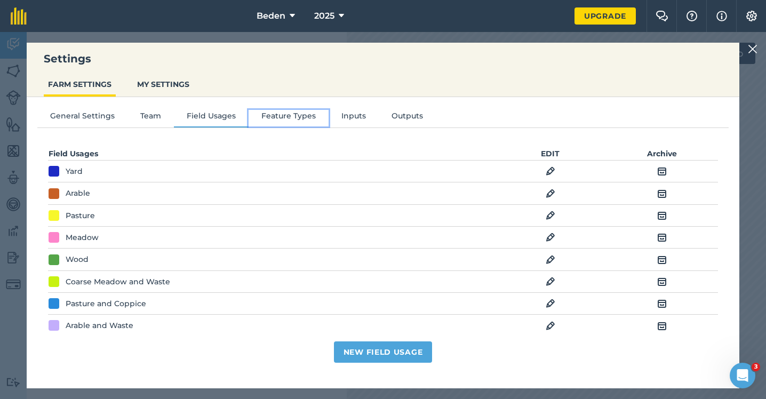
click at [277, 116] on button "Feature Types" at bounding box center [288, 118] width 80 height 16
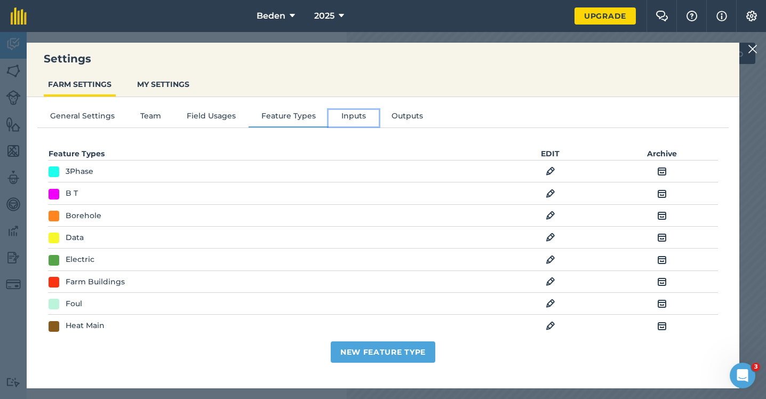
click at [347, 120] on button "Inputs" at bounding box center [353, 118] width 50 height 16
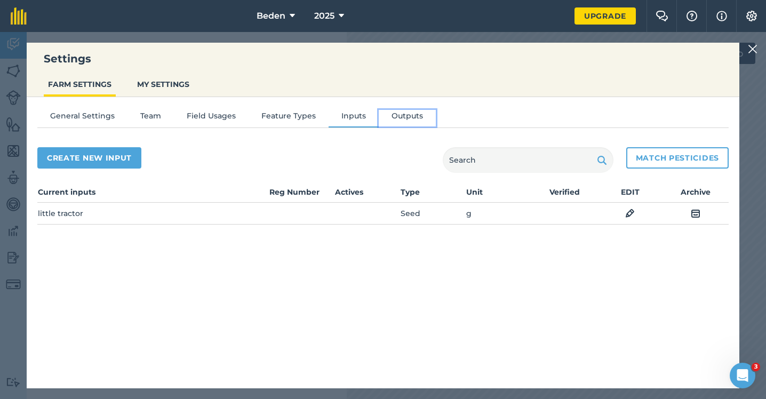
click at [394, 120] on button "Outputs" at bounding box center [407, 118] width 57 height 16
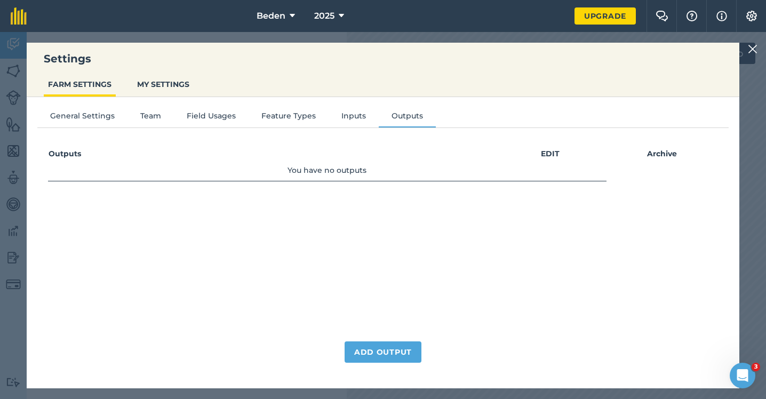
click at [753, 52] on img at bounding box center [752, 49] width 10 height 13
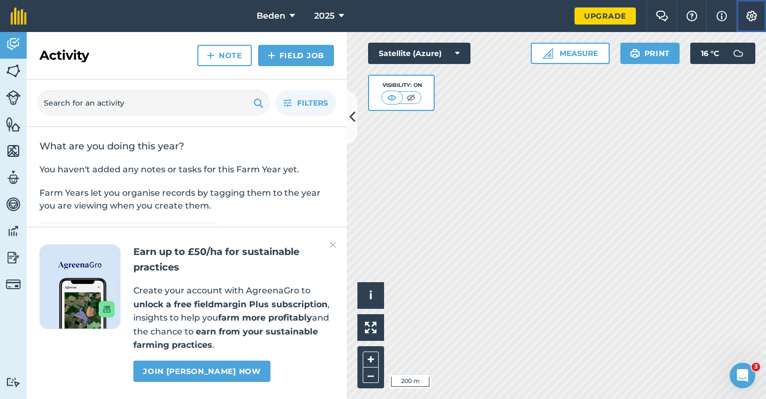
click at [752, 16] on img at bounding box center [751, 16] width 13 height 11
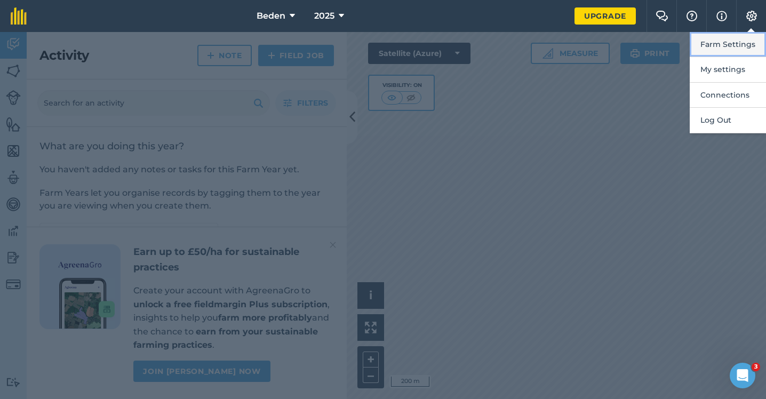
click at [737, 47] on button "Farm Settings" at bounding box center [727, 44] width 76 height 25
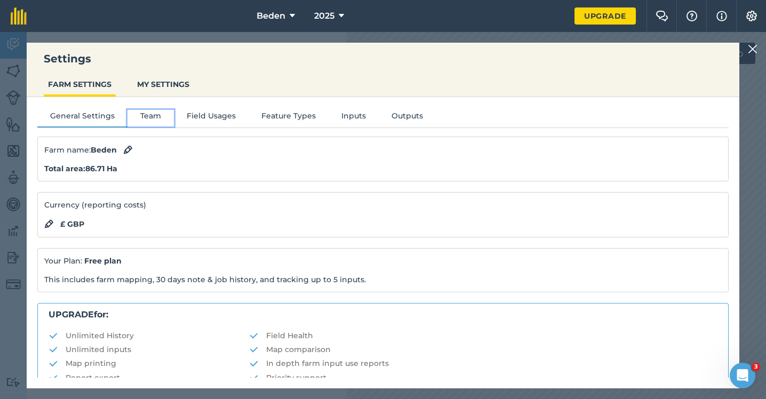
click at [149, 117] on button "Team" at bounding box center [150, 118] width 46 height 16
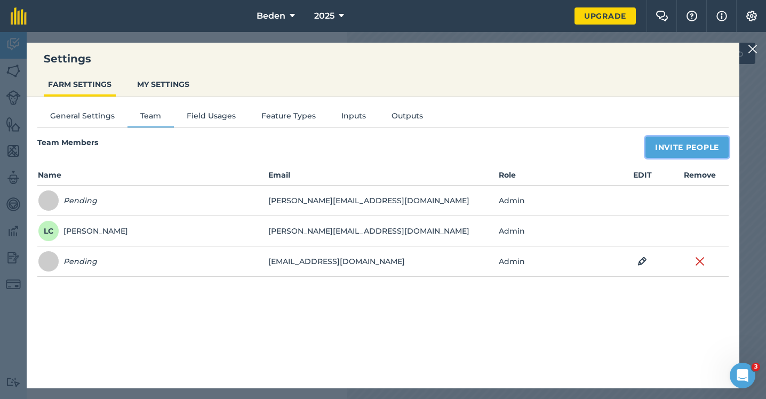
click at [705, 151] on button "Invite People" at bounding box center [686, 146] width 83 height 21
select select "MEMBER"
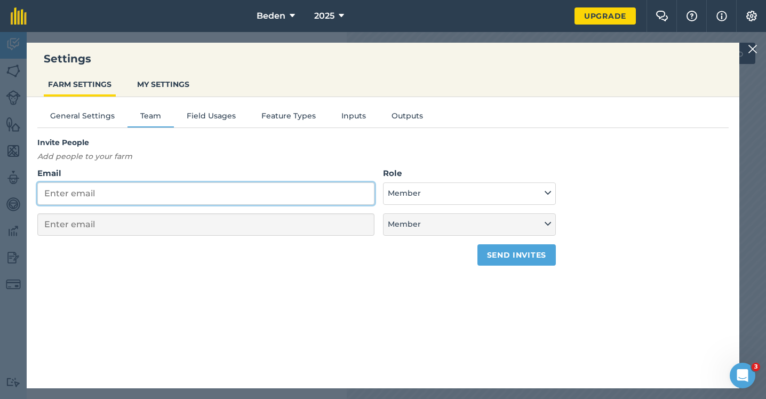
click at [254, 194] on input "Email" at bounding box center [205, 193] width 337 height 22
type input "Le"
select select "MEMBER"
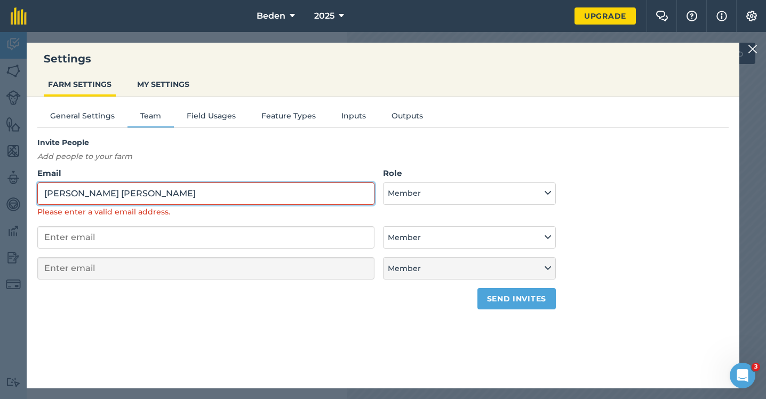
drag, startPoint x: 148, startPoint y: 194, endPoint x: 36, endPoint y: 183, distance: 111.9
click at [35, 184] on div "General Settings Team Field Usages Feature Types Inputs Outputs Invite People A…" at bounding box center [383, 237] width 712 height 280
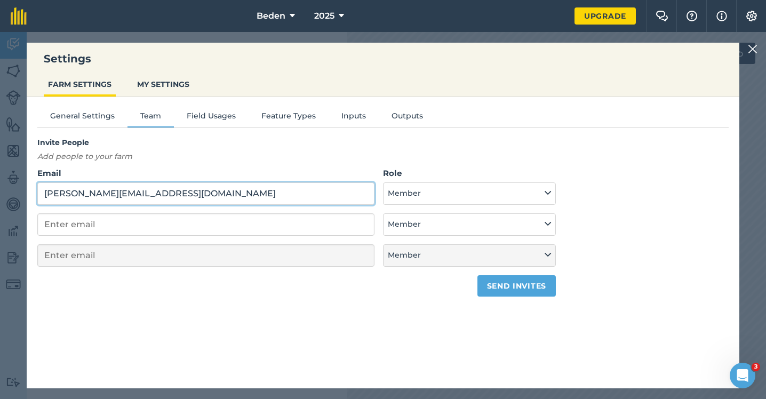
type input "leo@eatworkart.com"
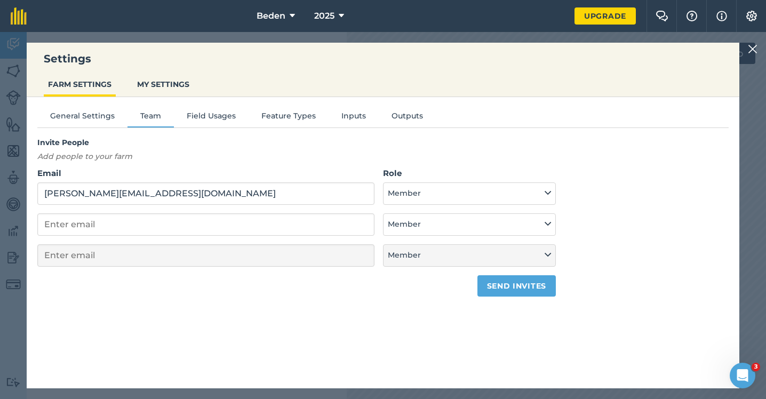
click at [440, 178] on label "Role" at bounding box center [469, 173] width 173 height 13
click at [426, 196] on button "Member" at bounding box center [469, 193] width 173 height 22
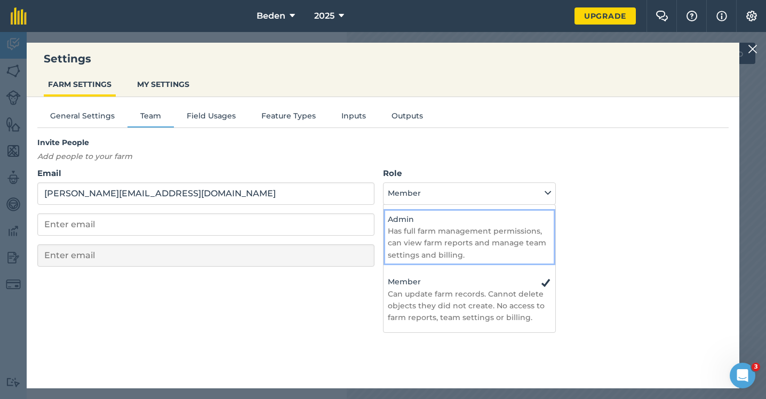
click at [434, 223] on h4 "Admin" at bounding box center [469, 219] width 163 height 12
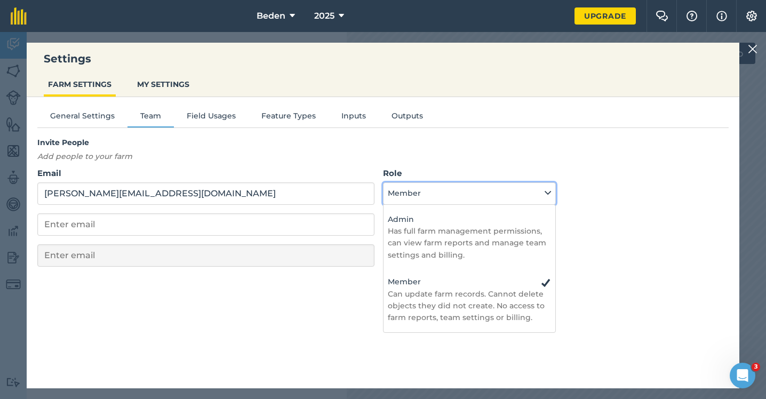
select select "ADMIN"
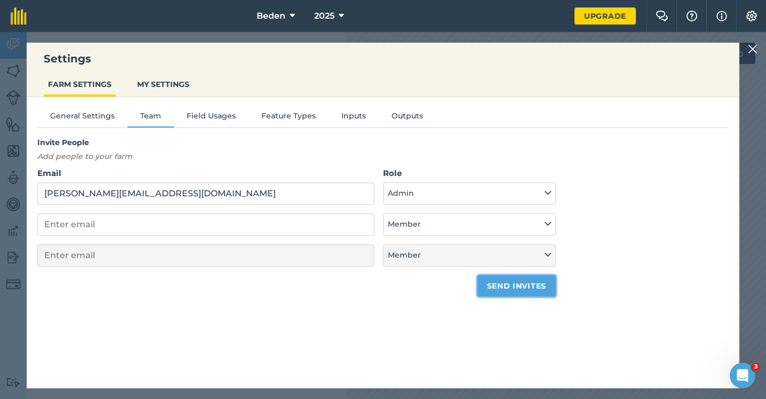
click at [509, 289] on button "Send invites" at bounding box center [516, 285] width 78 height 21
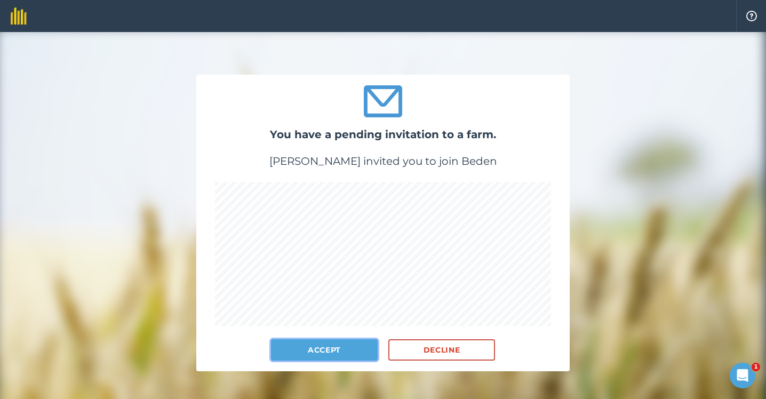
click at [340, 350] on button "Accept" at bounding box center [324, 349] width 107 height 21
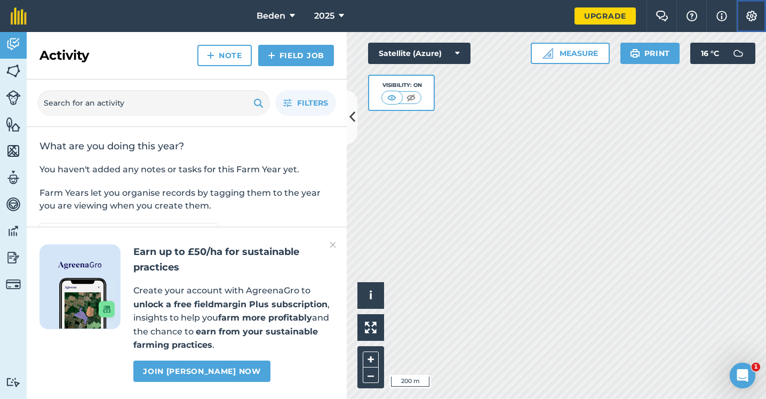
click at [751, 17] on img at bounding box center [751, 16] width 13 height 11
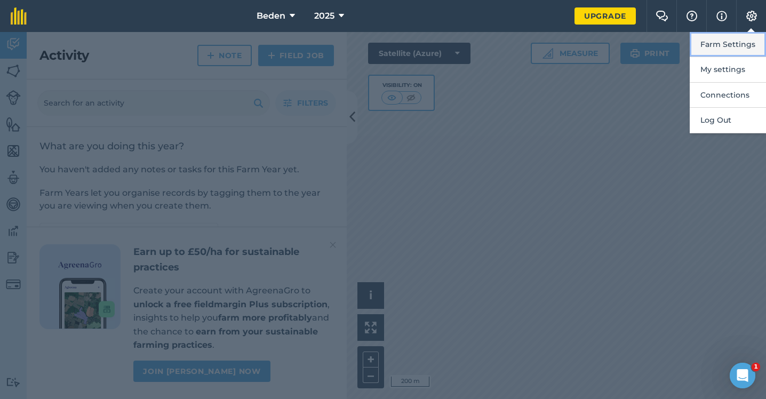
click at [728, 40] on button "Farm Settings" at bounding box center [727, 44] width 76 height 25
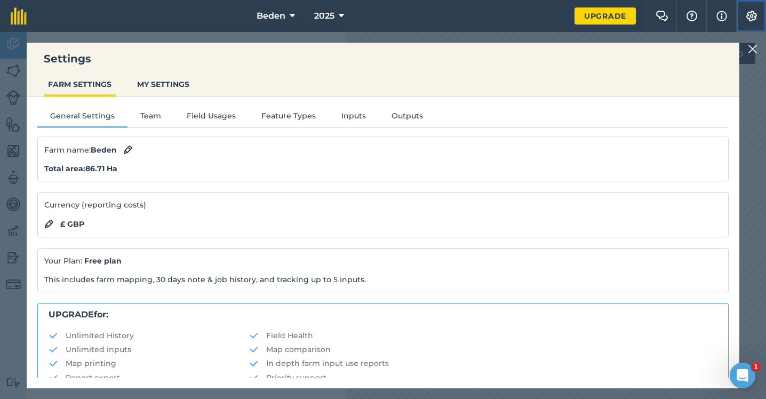
click at [752, 20] on img at bounding box center [751, 16] width 13 height 11
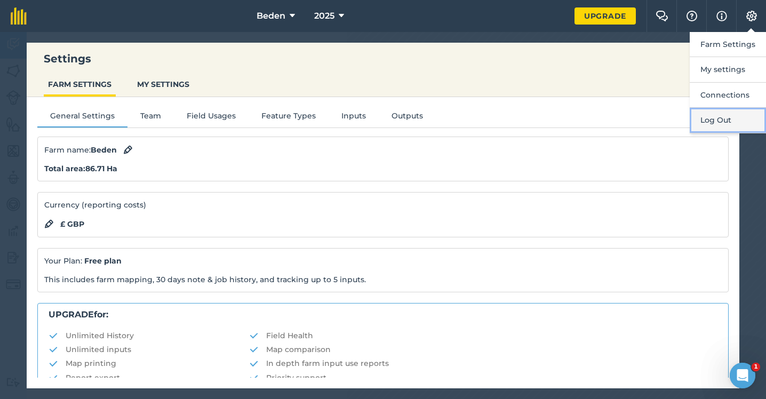
click at [713, 120] on button "Log Out" at bounding box center [727, 120] width 76 height 25
